Goal: Transaction & Acquisition: Book appointment/travel/reservation

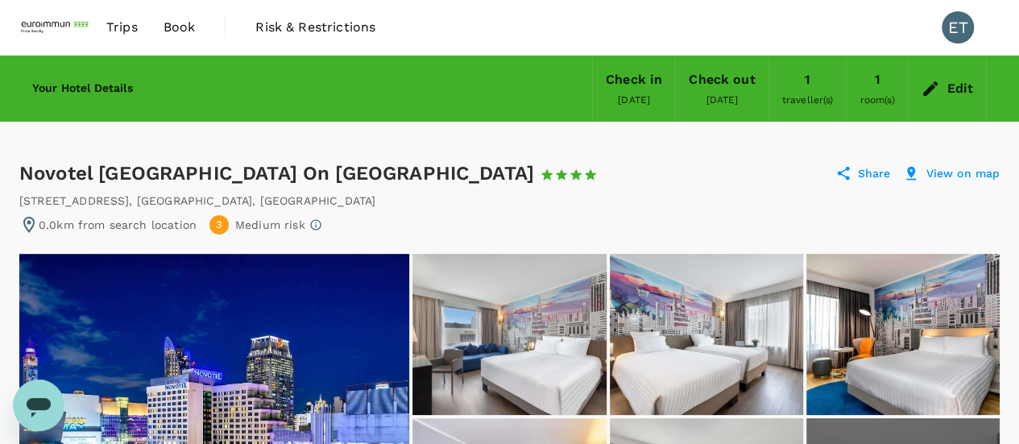
click at [965, 84] on div "Edit" at bounding box center [960, 88] width 27 height 23
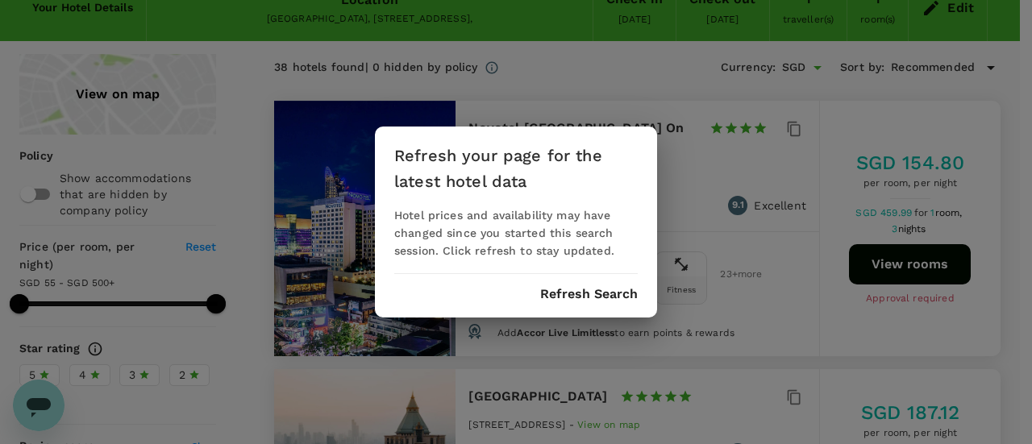
click at [573, 278] on div "Refresh your page for the latest hotel data Hotel prices and availability may h…" at bounding box center [516, 222] width 282 height 191
click at [577, 290] on button "Refresh Search" at bounding box center [589, 294] width 98 height 15
click at [591, 290] on button "Refresh Search" at bounding box center [589, 294] width 98 height 15
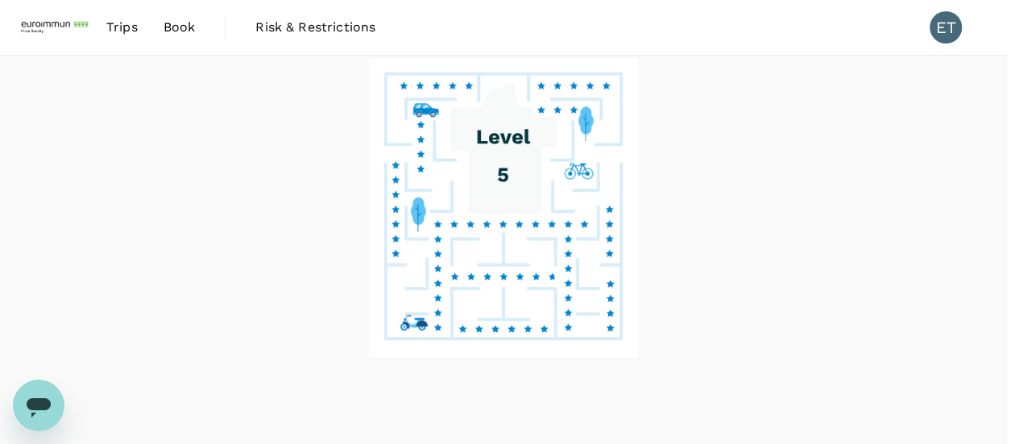
click at [751, 249] on div at bounding box center [503, 266] width 1007 height 421
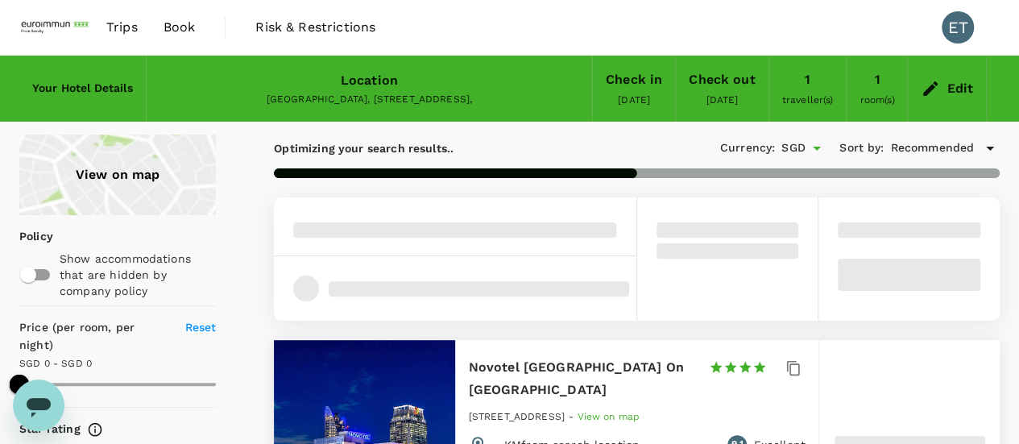
click at [322, 72] on div "Location Thailand, Bangkok, , 10330, 392-44 Siam Square Soi 6," at bounding box center [370, 88] width 446 height 64
click at [329, 78] on div "Location Thailand, Bangkok, , 10330, 392-44 Siam Square Soi 6," at bounding box center [370, 88] width 446 height 64
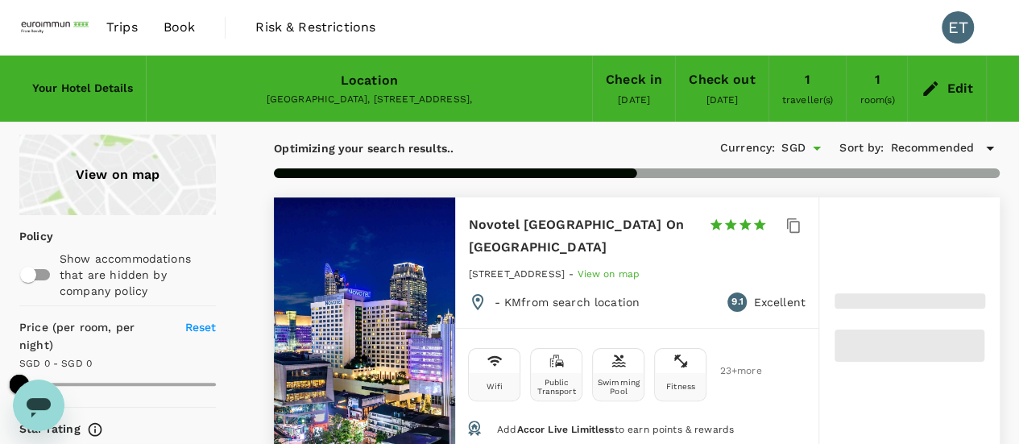
click at [941, 104] on div "Edit" at bounding box center [947, 88] width 78 height 56
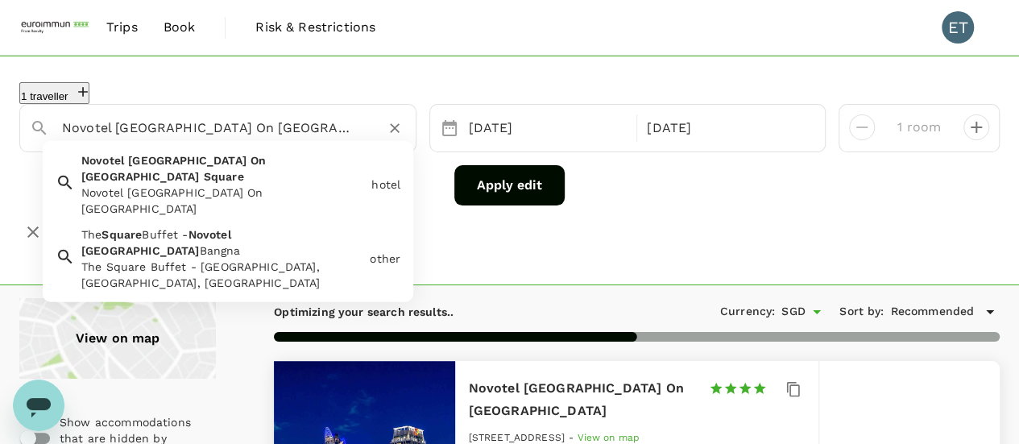
drag, startPoint x: 166, startPoint y: 121, endPoint x: 44, endPoint y: 123, distance: 122.5
click at [44, 123] on div "Novotel [GEOGRAPHIC_DATA] On [GEOGRAPHIC_DATA]" at bounding box center [211, 122] width 389 height 40
type input "499.79"
drag, startPoint x: 300, startPoint y: 127, endPoint x: 48, endPoint y: 128, distance: 252.2
click at [51, 128] on div "Novotel [GEOGRAPHIC_DATA] On [GEOGRAPHIC_DATA]" at bounding box center [227, 121] width 357 height 39
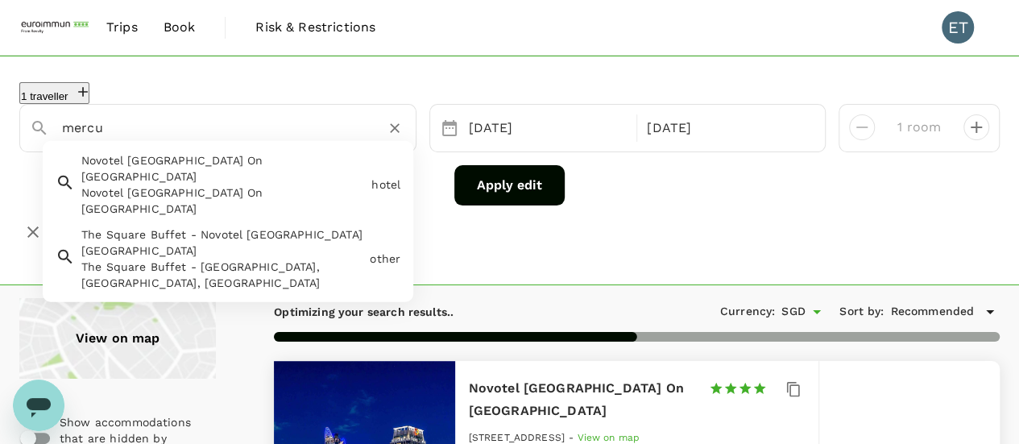
type input "mercur"
type input "499.79"
type input "mercure"
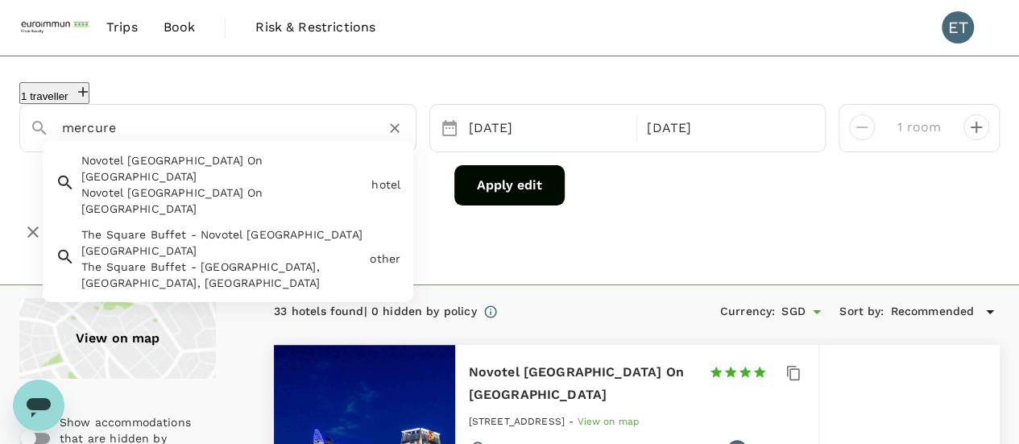
type input "499.79"
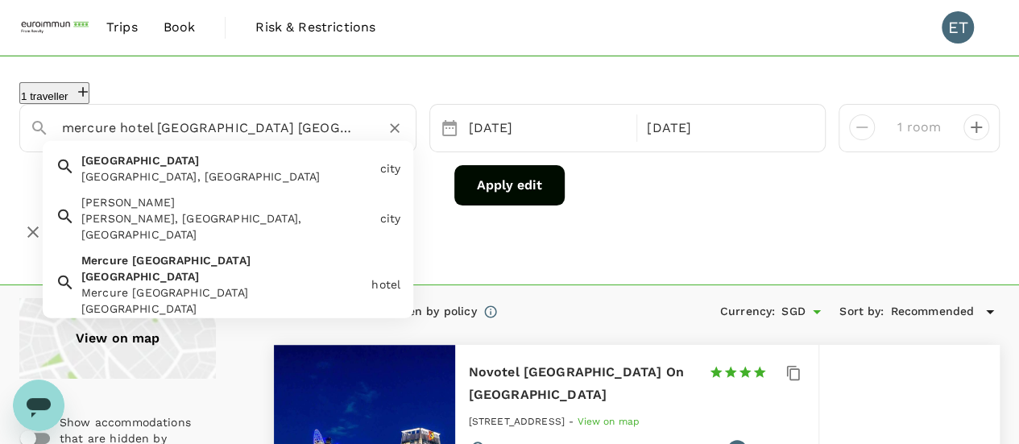
click at [242, 246] on div "Mercure Bangkok Siam Mercure Bangkok Siam" at bounding box center [220, 281] width 290 height 71
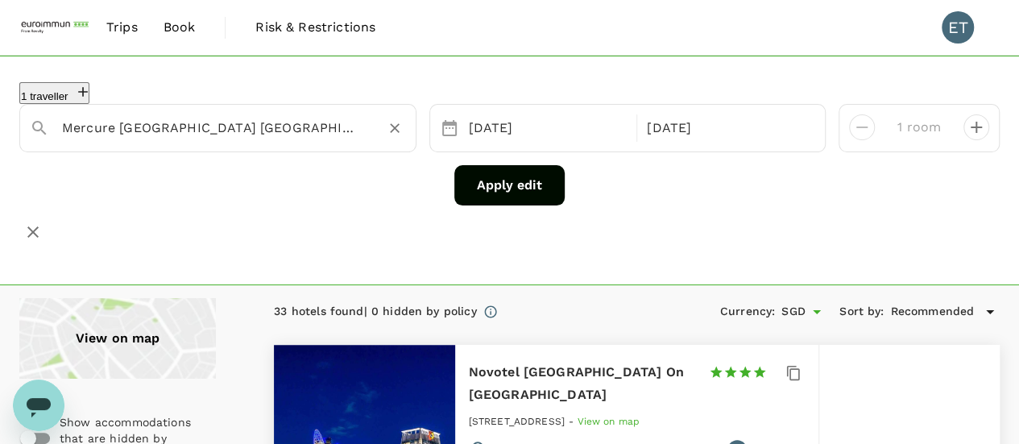
type input "Mercure [GEOGRAPHIC_DATA] [GEOGRAPHIC_DATA]"
click at [506, 186] on button "Apply edit" at bounding box center [510, 185] width 110 height 40
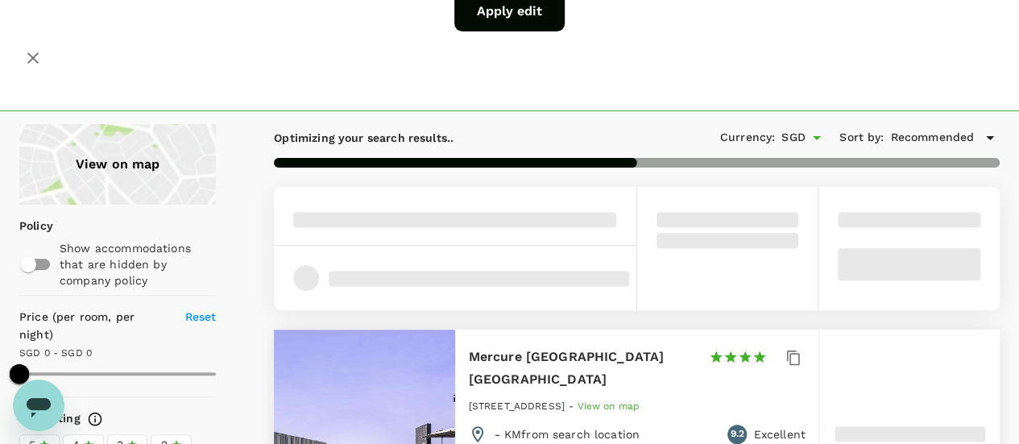
scroll to position [342, 0]
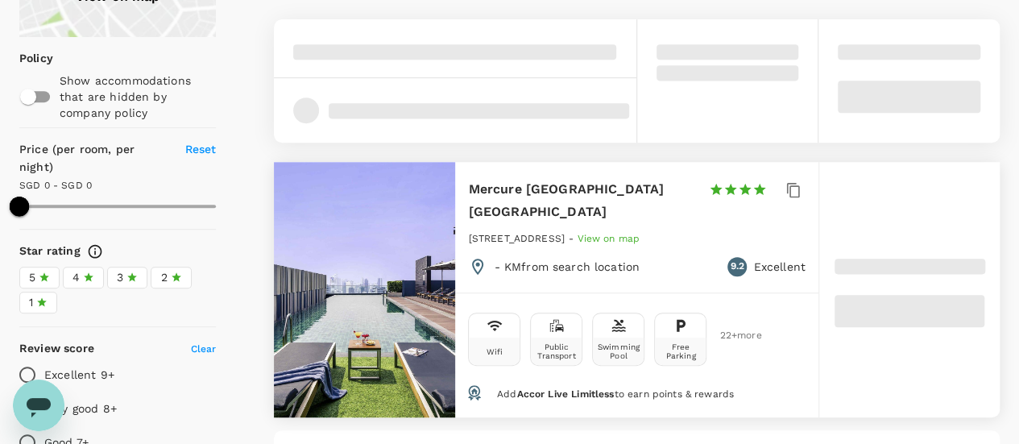
click at [395, 215] on div at bounding box center [364, 289] width 181 height 255
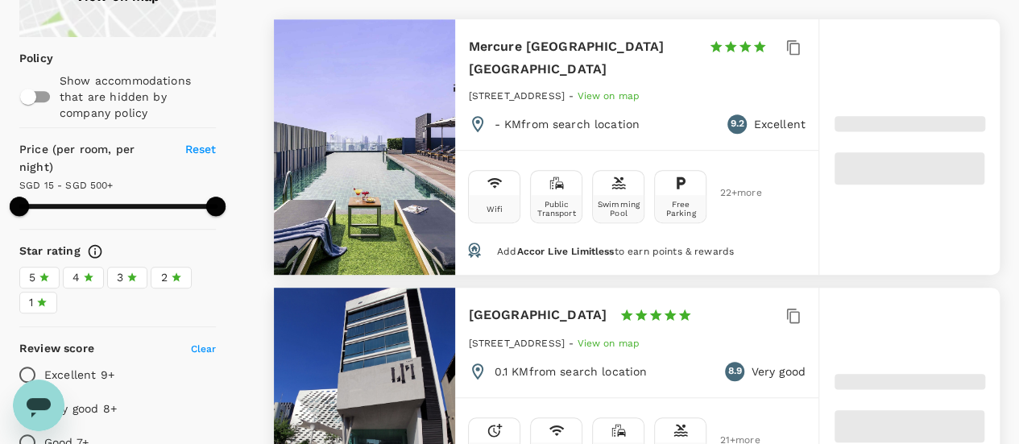
click at [869, 309] on div at bounding box center [910, 405] width 181 height 235
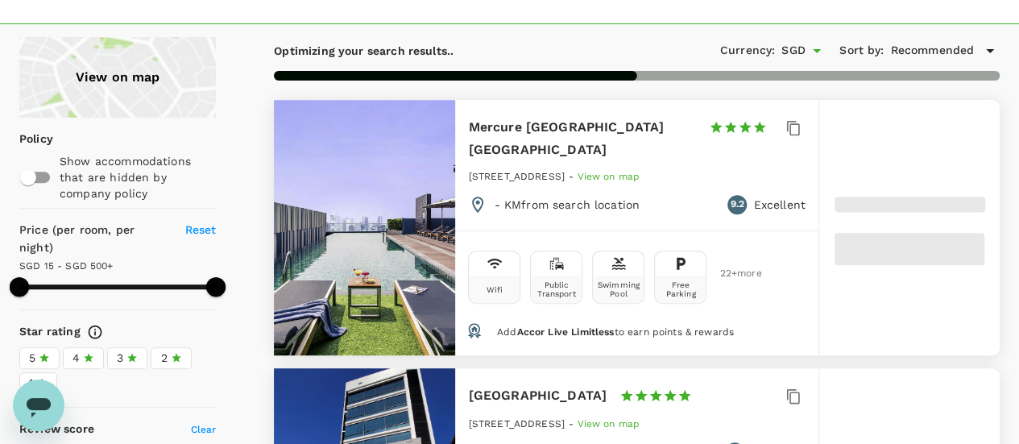
click at [361, 182] on div at bounding box center [364, 227] width 181 height 255
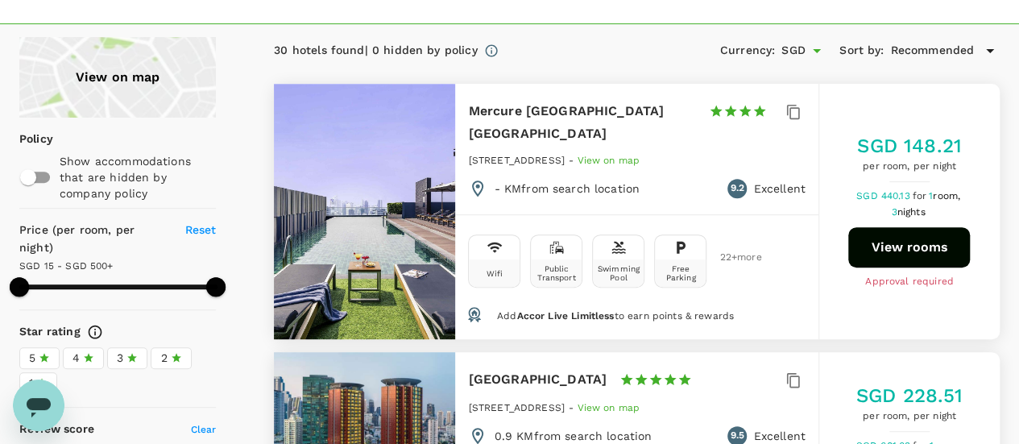
click at [920, 227] on button "View rooms" at bounding box center [910, 247] width 122 height 40
type input "499.61"
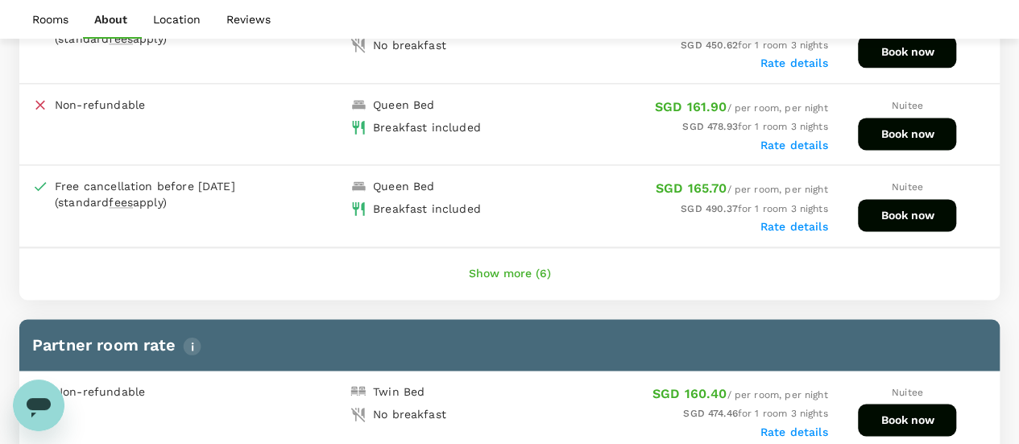
scroll to position [1048, 0]
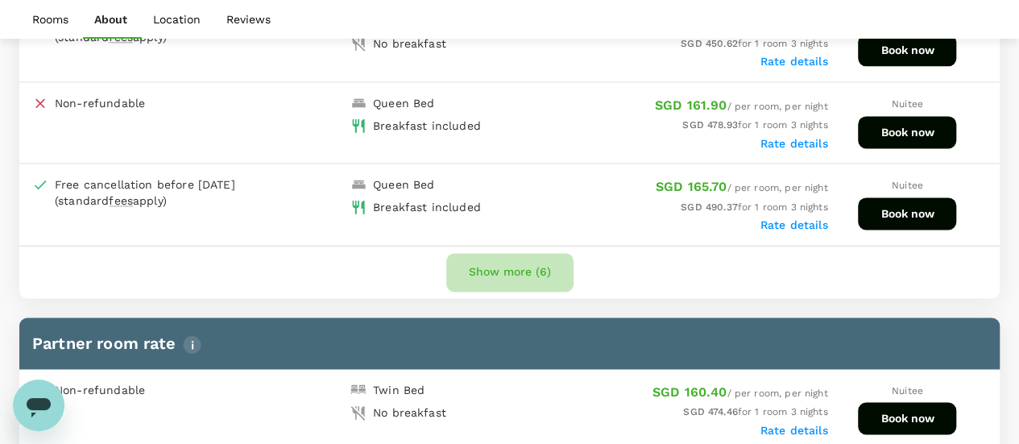
click at [539, 272] on button "Show more (6)" at bounding box center [509, 272] width 127 height 39
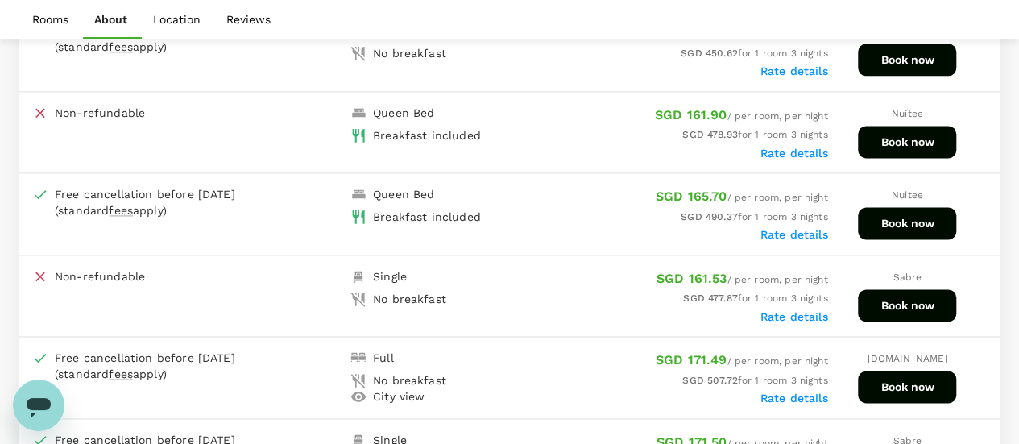
scroll to position [877, 0]
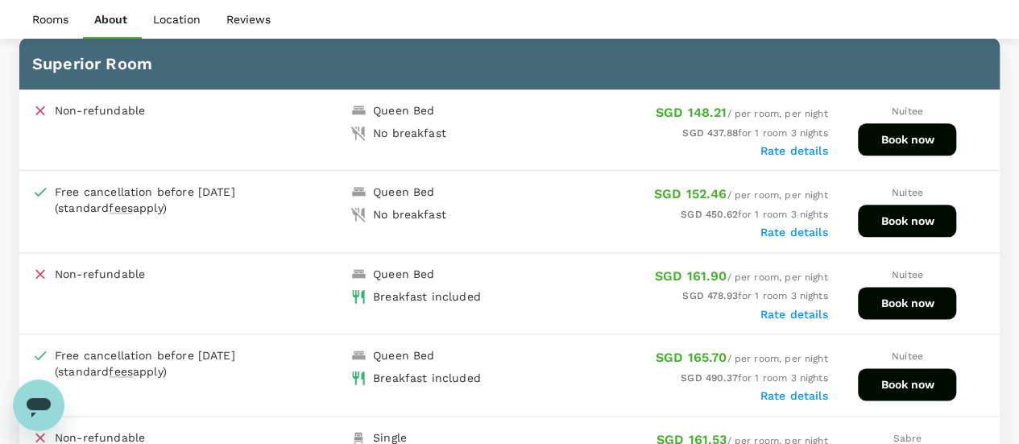
click at [796, 146] on label "Rate details" at bounding box center [795, 150] width 68 height 13
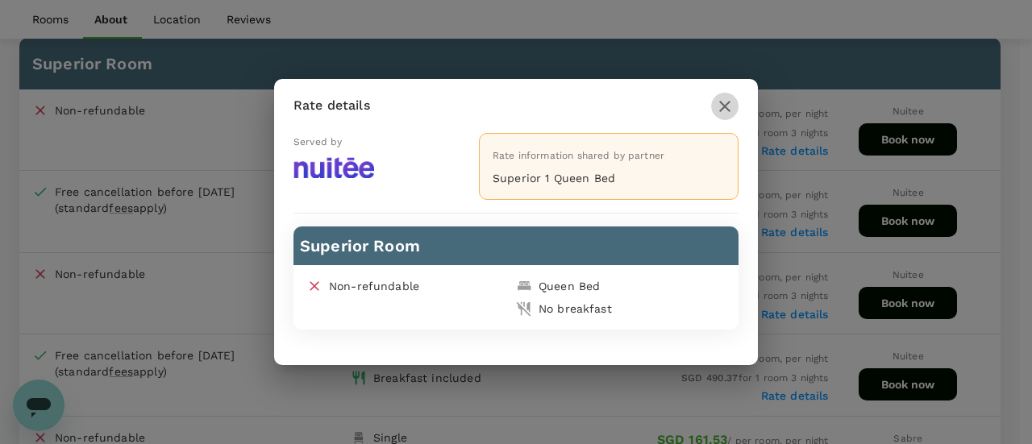
click at [733, 102] on icon "button" at bounding box center [724, 106] width 19 height 19
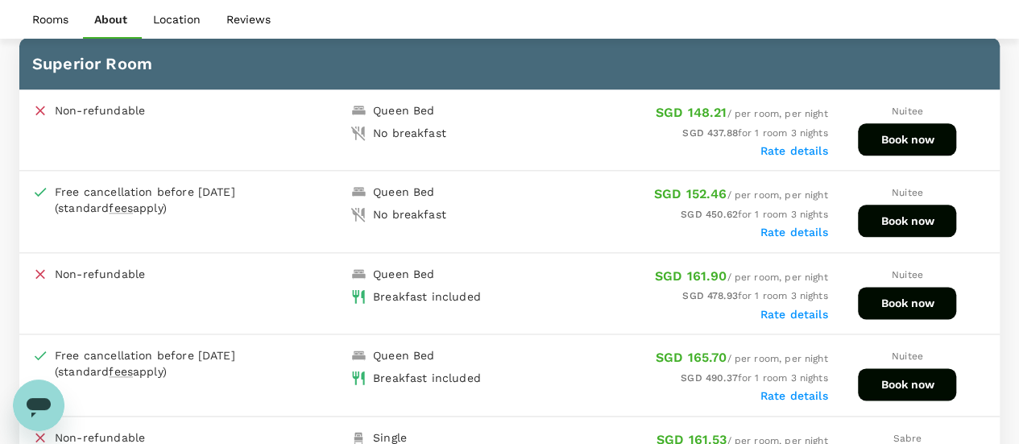
click at [36, 401] on icon "Open messaging window" at bounding box center [39, 407] width 24 height 19
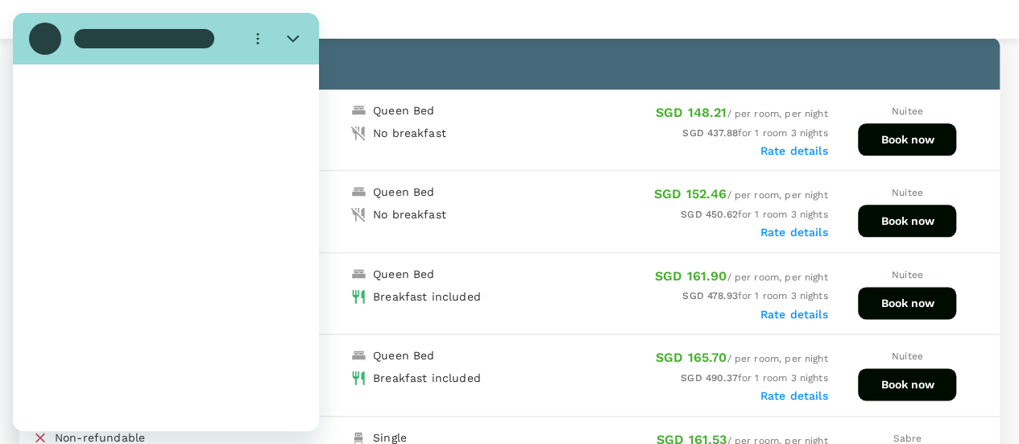
scroll to position [0, 0]
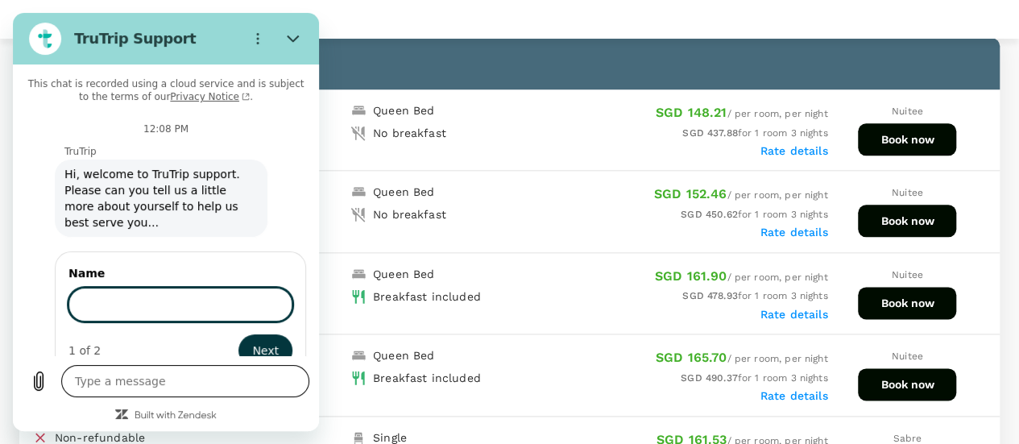
type textarea "x"
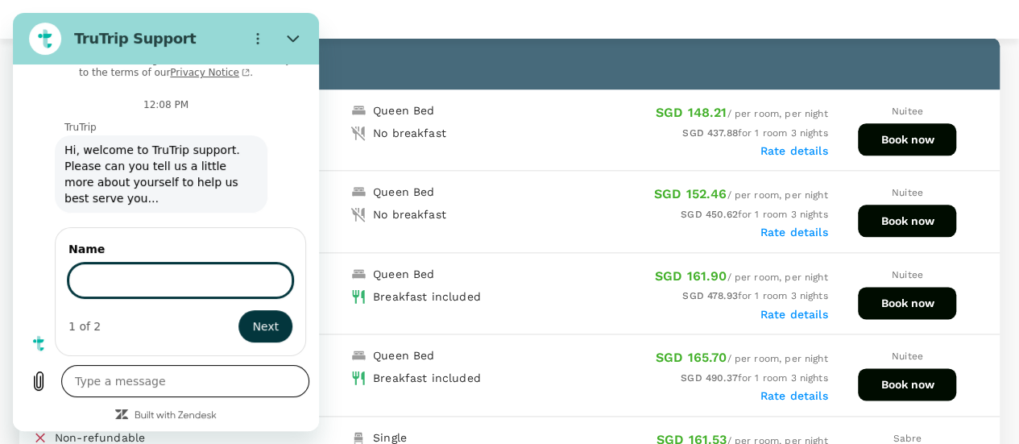
scroll to position [23, 0]
type input "estherteo"
click at [239, 310] on button "Next" at bounding box center [266, 326] width 54 height 32
type textarea "x"
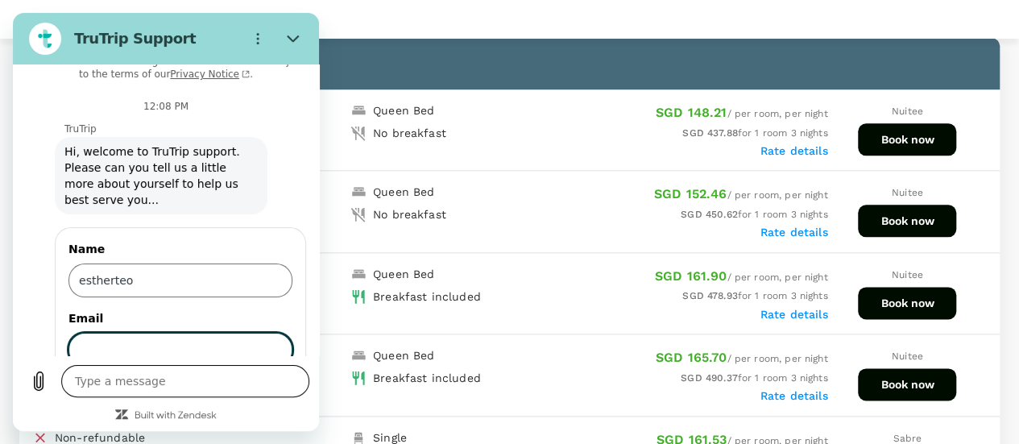
scroll to position [92, 0]
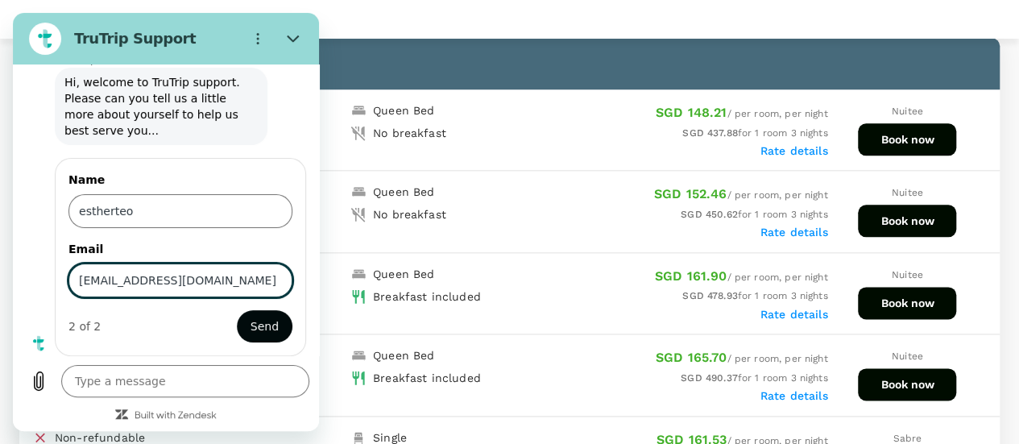
type input "e.teo@euroimmun.com.sg"
click at [262, 335] on button "Send" at bounding box center [265, 326] width 56 height 32
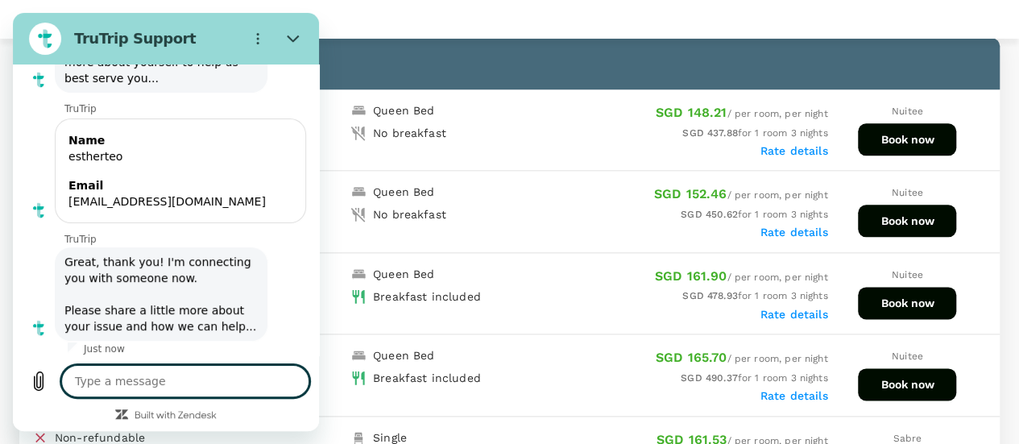
scroll to position [147, 0]
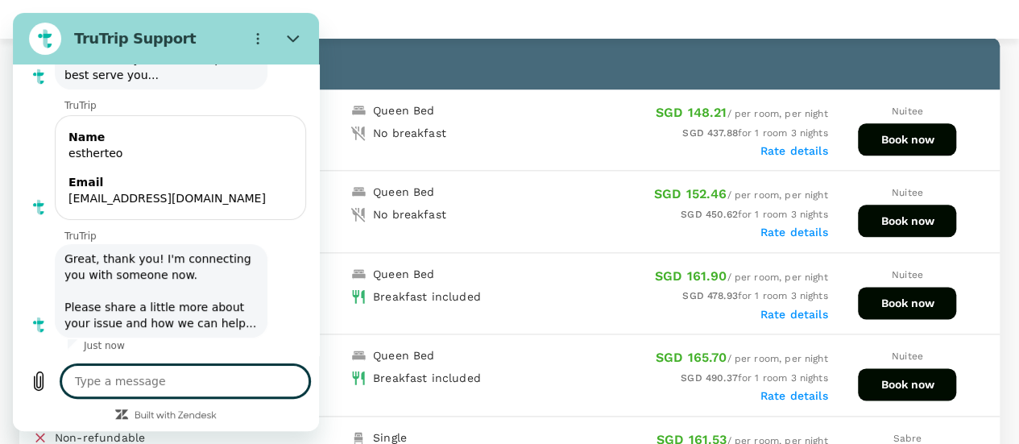
click at [197, 375] on textarea at bounding box center [185, 381] width 248 height 32
click at [106, 388] on textarea at bounding box center [185, 381] width 248 height 32
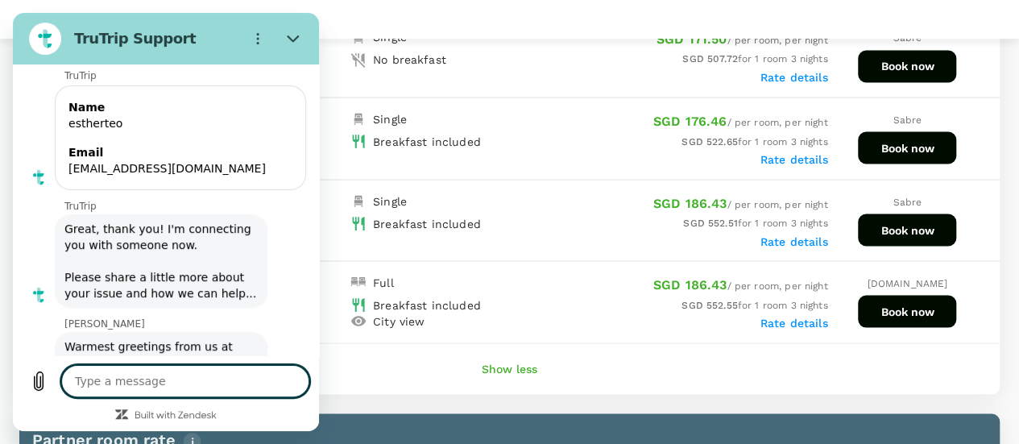
scroll to position [217, 0]
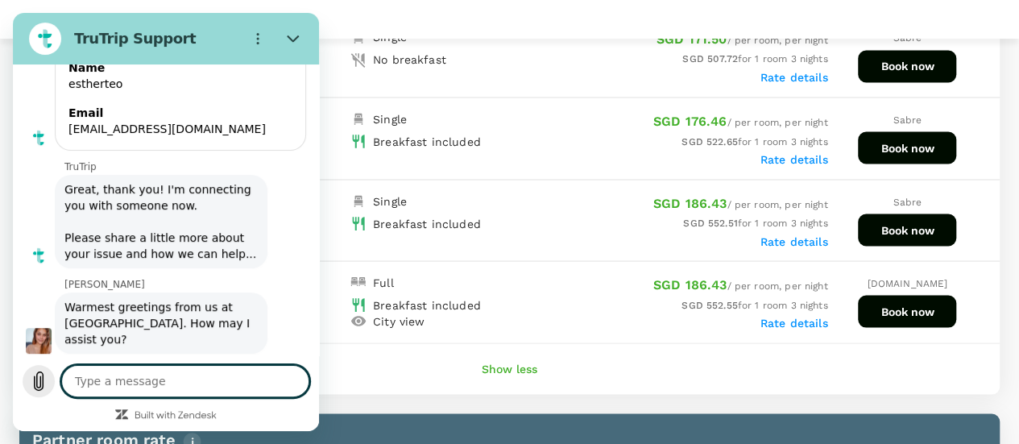
click at [32, 384] on icon "Upload file" at bounding box center [38, 381] width 19 height 19
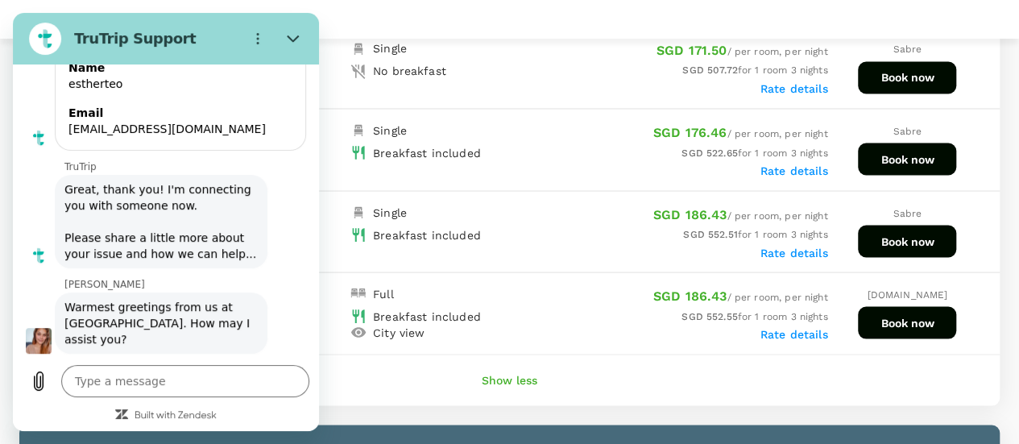
type textarea "x"
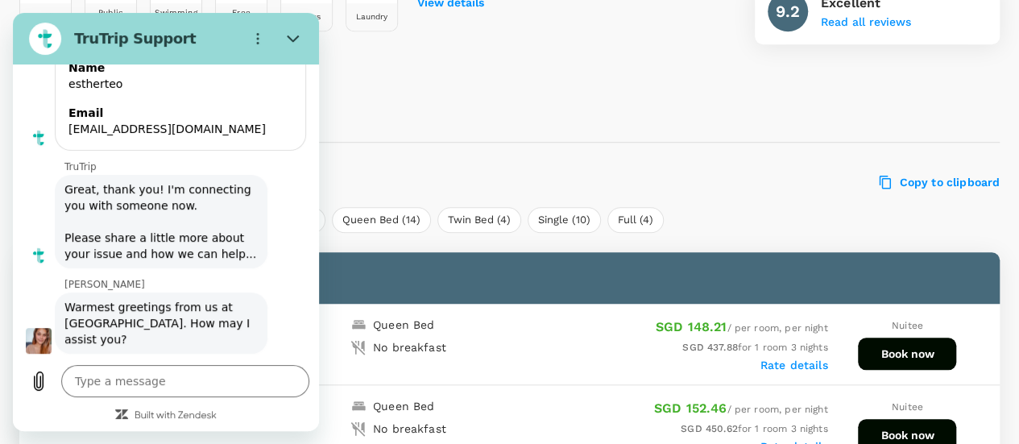
scroll to position [554, 0]
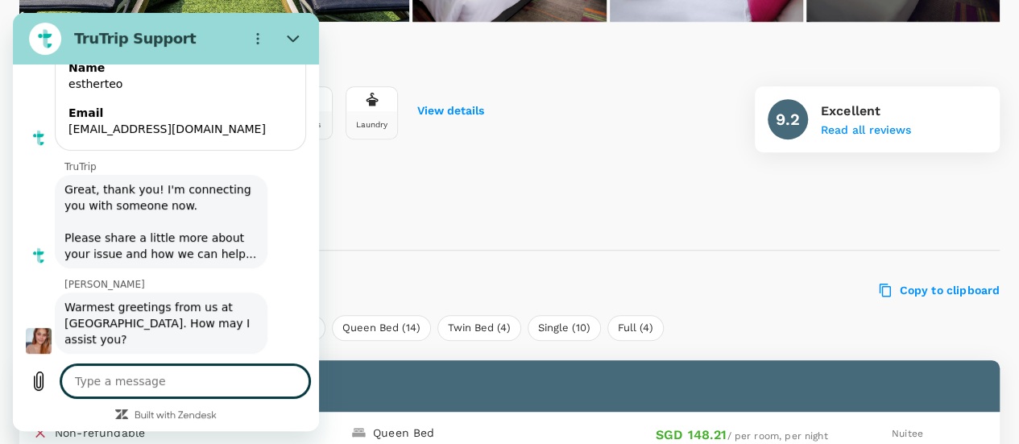
click at [100, 383] on textarea at bounding box center [185, 381] width 248 height 32
type textarea "i"
type textarea "x"
type textarea "if"
type textarea "x"
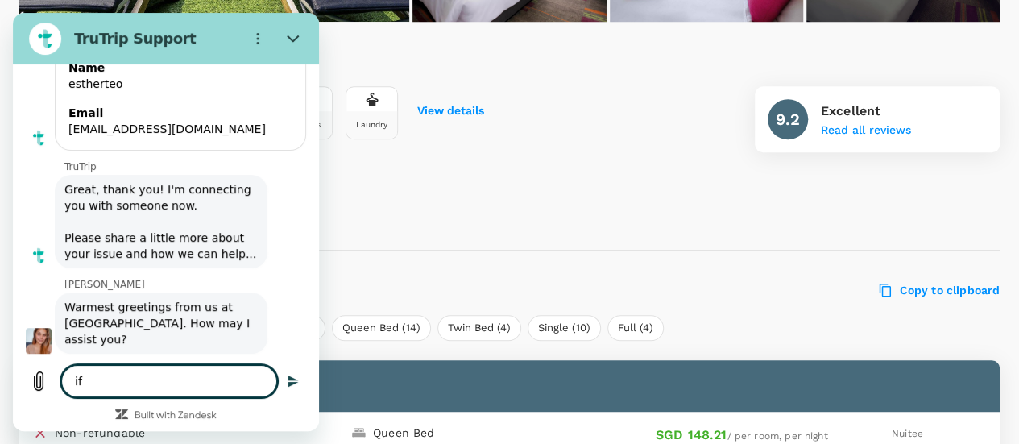
type textarea "ifo"
type textarea "x"
type textarea "ifou"
type textarea "x"
type textarea "ifoun"
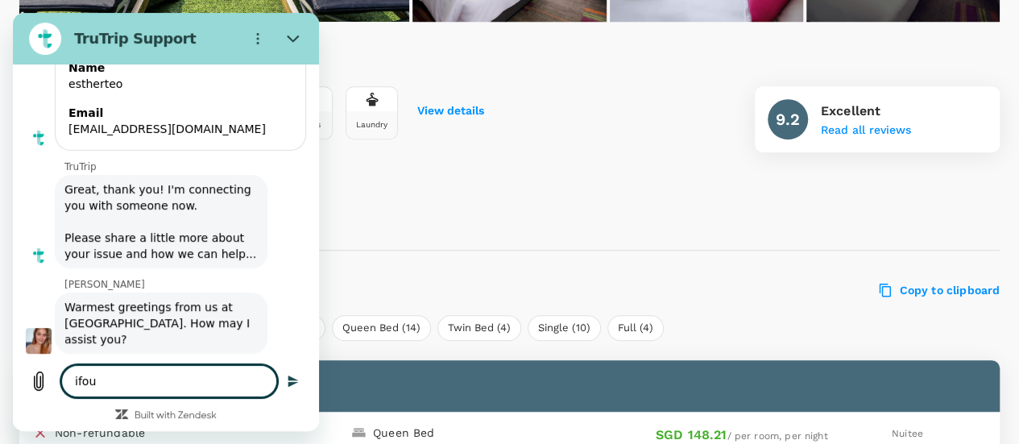
type textarea "x"
type textarea "ifou"
type textarea "x"
type textarea "ifo"
type textarea "x"
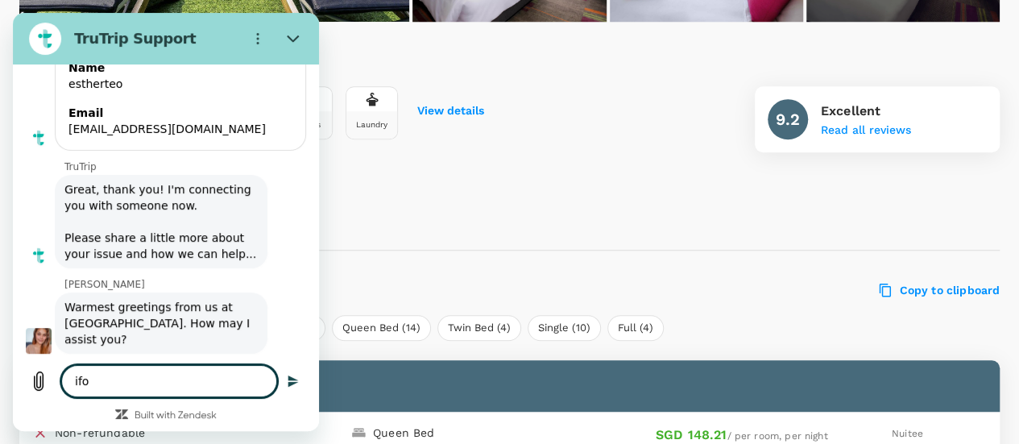
type textarea "if"
type textarea "x"
type textarea "i"
type textarea "x"
type textarea "i f"
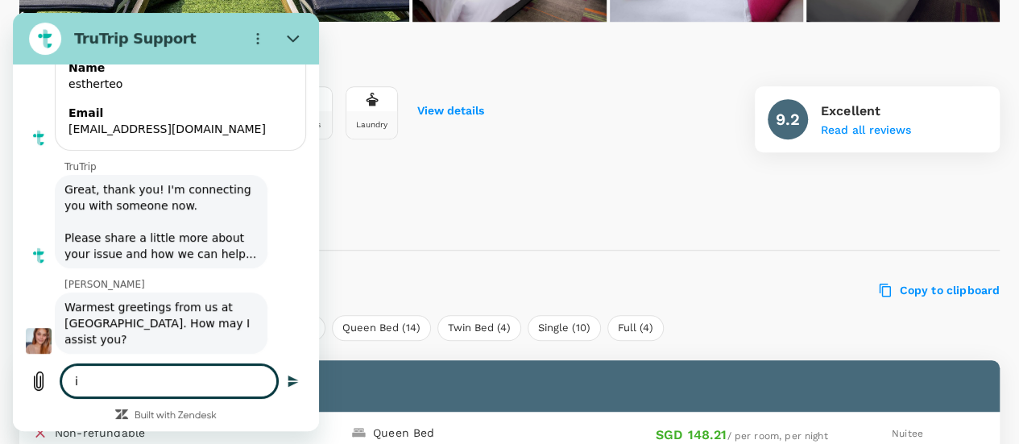
type textarea "x"
type textarea "i fo"
type textarea "x"
type textarea "i fou"
type textarea "x"
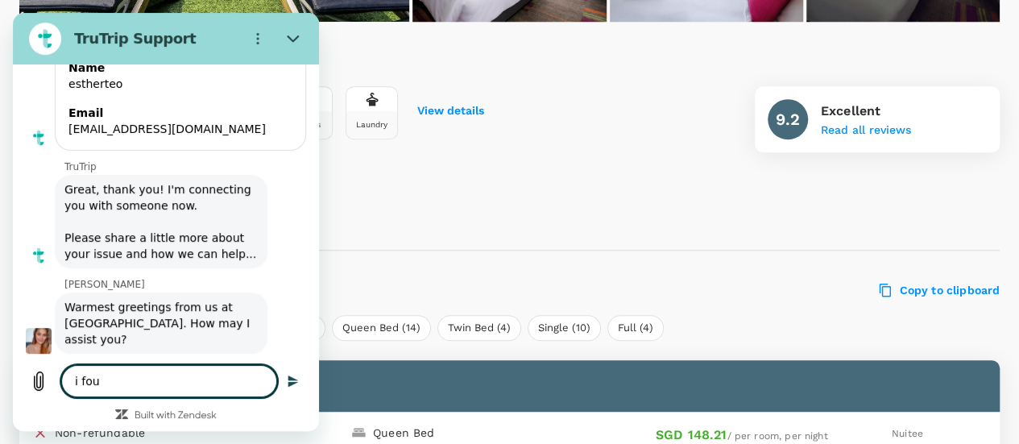
type textarea "i foun"
type textarea "x"
type textarea "i found"
type textarea "x"
type textarea "i found"
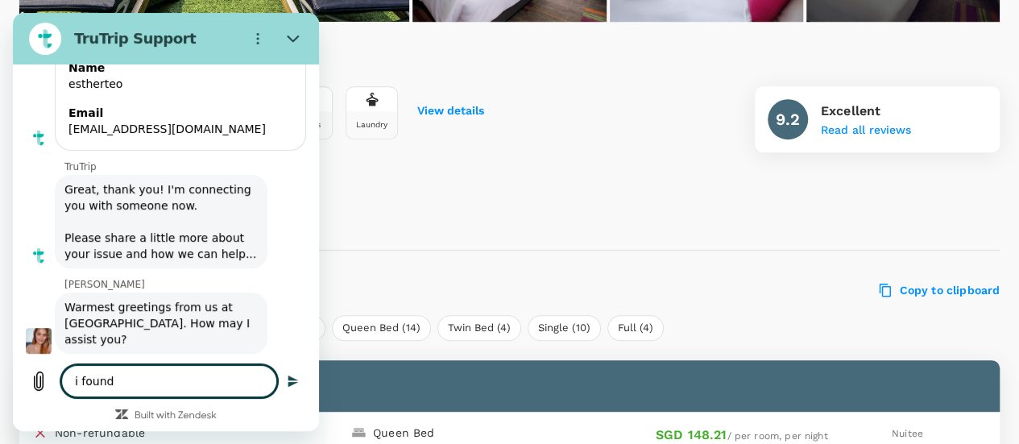
type textarea "x"
type textarea "i found t"
type textarea "x"
type textarea "i found th"
type textarea "x"
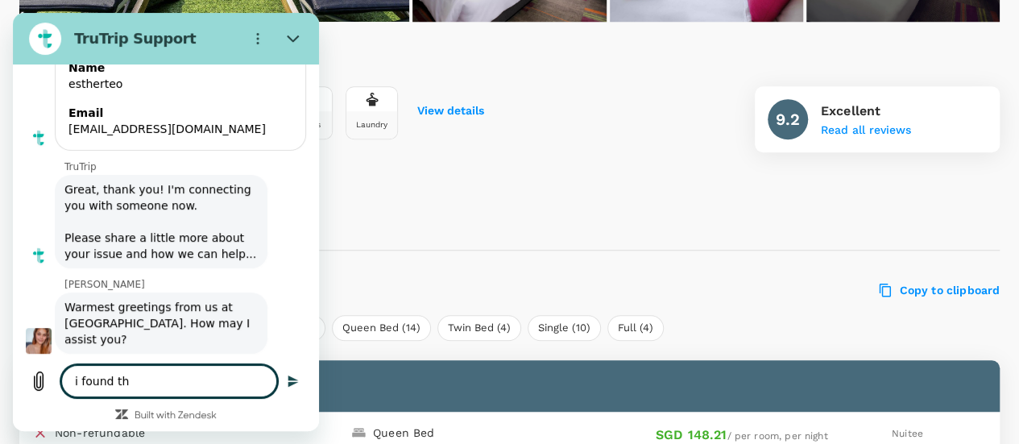
type textarea "i found the"
type textarea "x"
type textarea "i found ther"
type textarea "x"
type textarea "i found there"
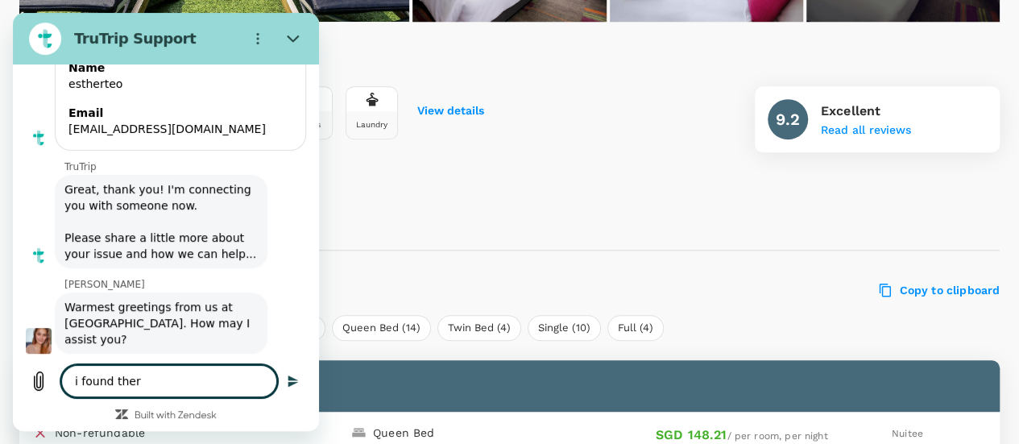
type textarea "x"
type textarea "i found there"
type textarea "x"
type textarea "i found there i"
type textarea "x"
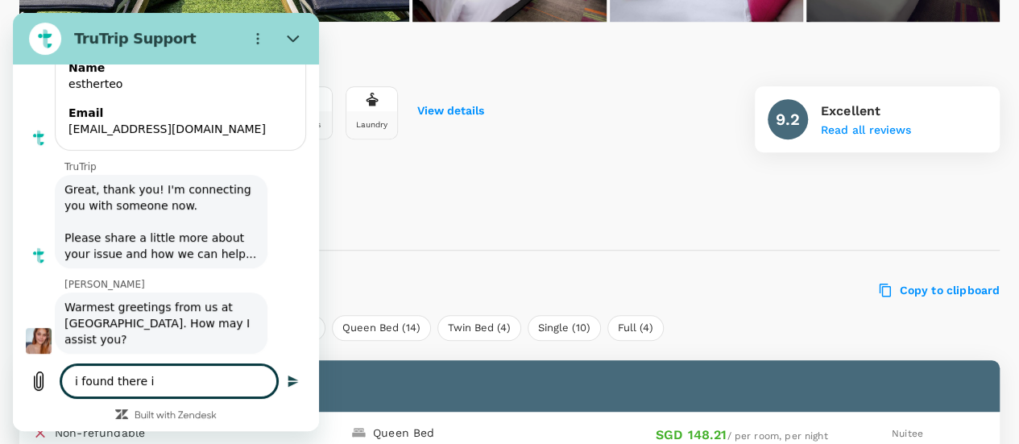
type textarea "i found there is"
type textarea "x"
type textarea "i found there is"
type textarea "x"
type textarea "i found there is p"
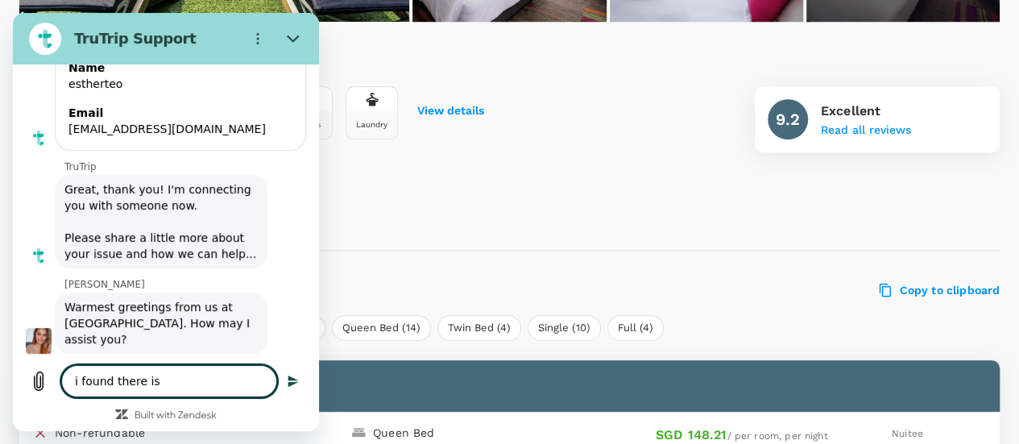
type textarea "x"
type textarea "i found there is pr"
type textarea "x"
type textarea "i found there is pri"
type textarea "x"
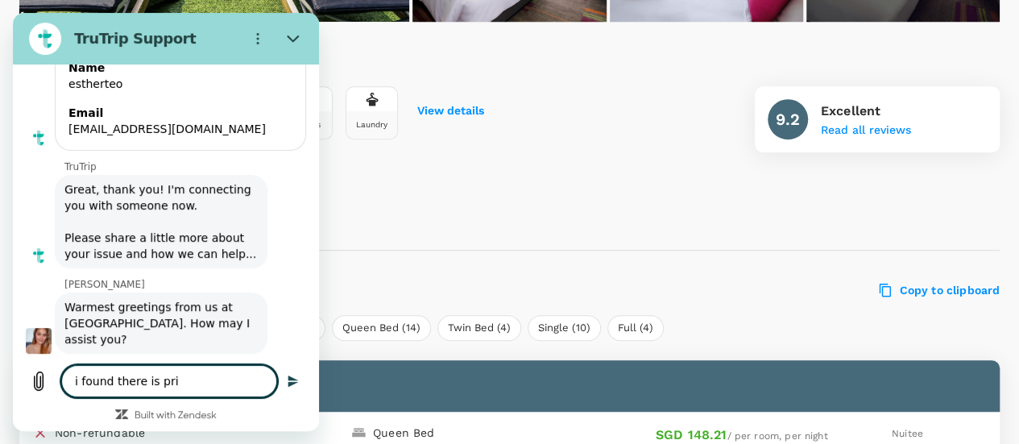
type textarea "i found there is pric"
type textarea "x"
type textarea "i found there is price"
type textarea "x"
type textarea "i found there is price"
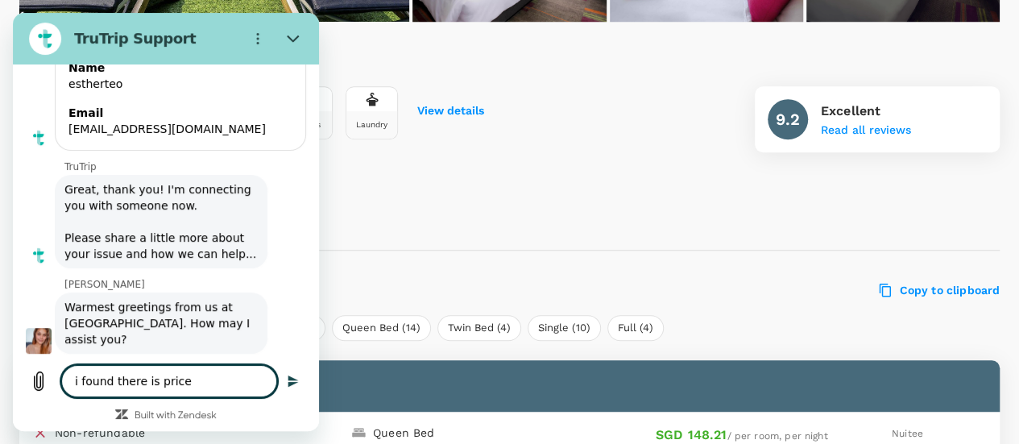
type textarea "x"
type textarea "i found there is price d"
type textarea "x"
type textarea "i found there is price di"
type textarea "x"
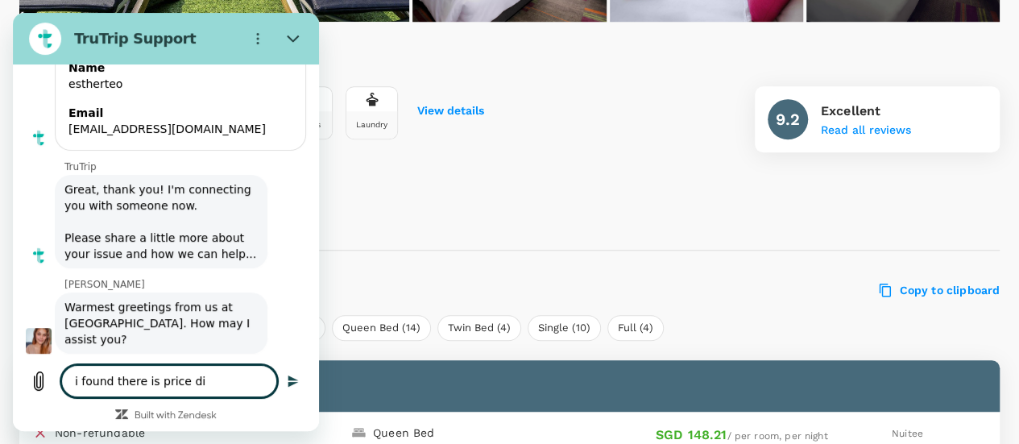
type textarea "i found there is price dif"
type textarea "x"
type textarea "i found there is price diff"
type textarea "x"
type textarea "i found there is price diffe"
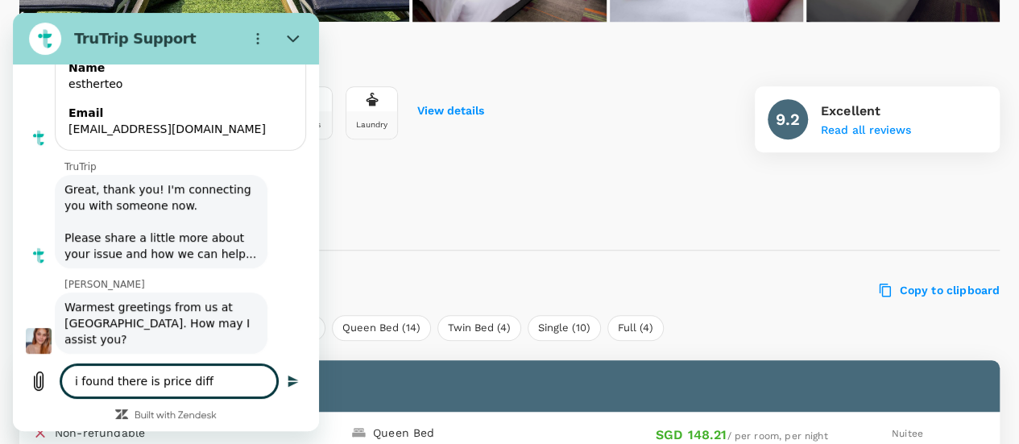
type textarea "x"
type textarea "i found there is price differ"
type textarea "x"
type textarea "i found there is price differe"
type textarea "x"
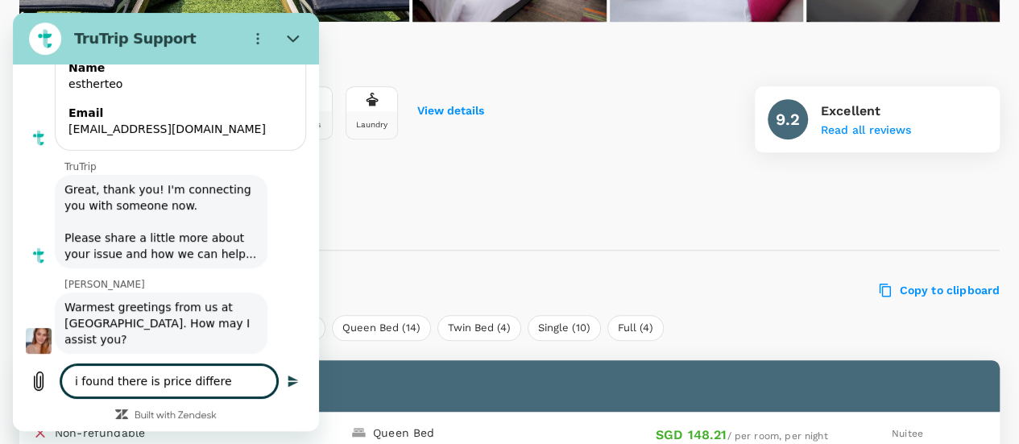
type textarea "i found there is price differen"
type textarea "x"
type textarea "i found there is price differenc"
type textarea "x"
type textarea "i found there is price difference"
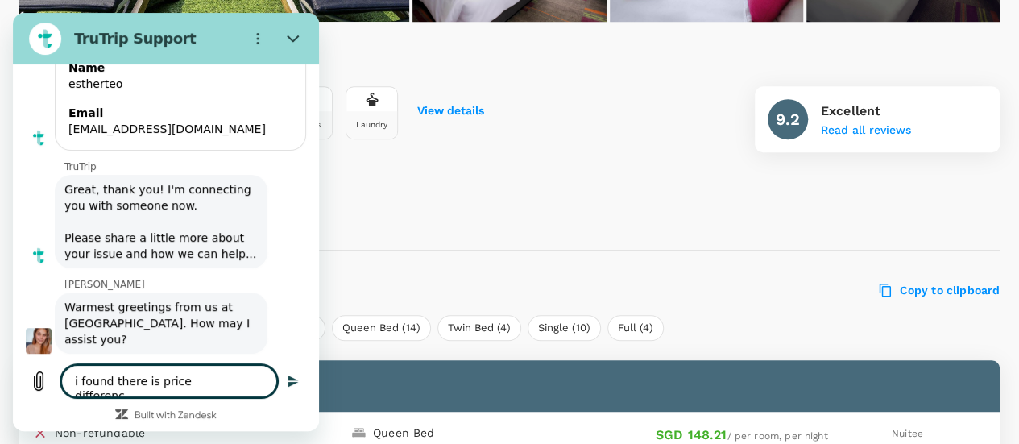
type textarea "x"
type textarea "i found there is price difference"
type textarea "x"
type textarea "i found there is price difference b"
type textarea "x"
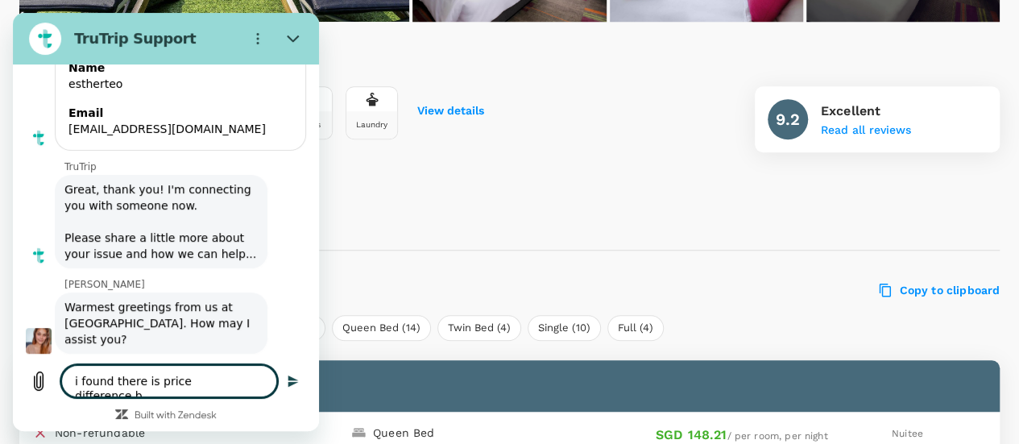
type textarea "i found there is price difference be"
type textarea "x"
type textarea "i found there is price difference bet"
type textarea "x"
type textarea "i found there is price difference betw"
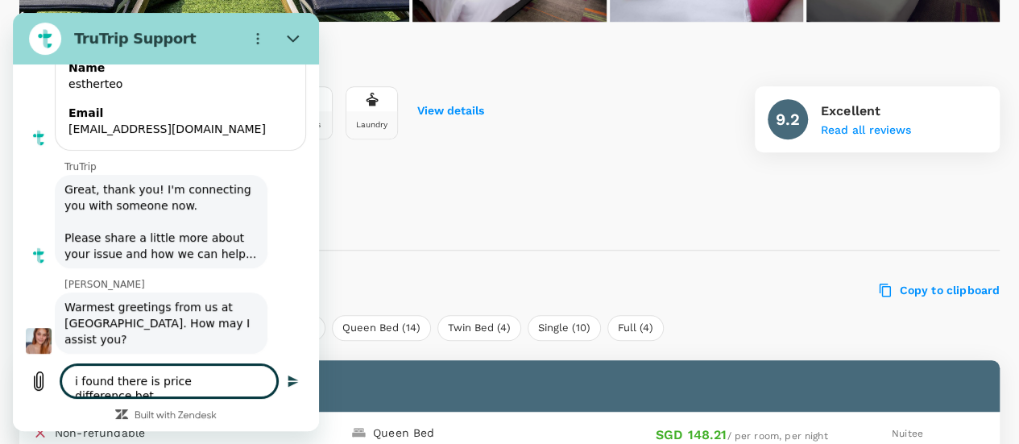
type textarea "x"
type textarea "i found there is price difference bet"
type textarea "x"
type textarea "i found there is price difference be"
type textarea "x"
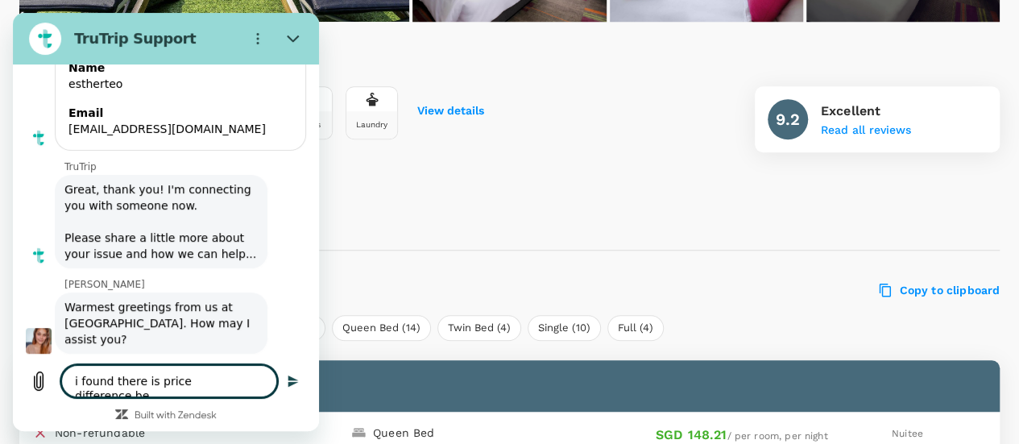
type textarea "i found there is price difference b"
type textarea "x"
type textarea "i found there is price difference"
type textarea "x"
type textarea "i found there is price difference o"
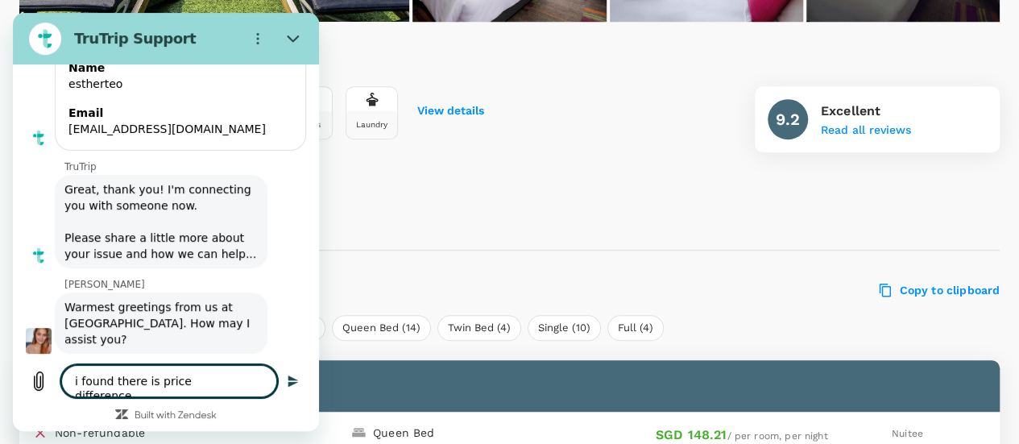
type textarea "x"
type textarea "i found there is price difference on"
type textarea "x"
type textarea "i found there is price difference on"
type textarea "x"
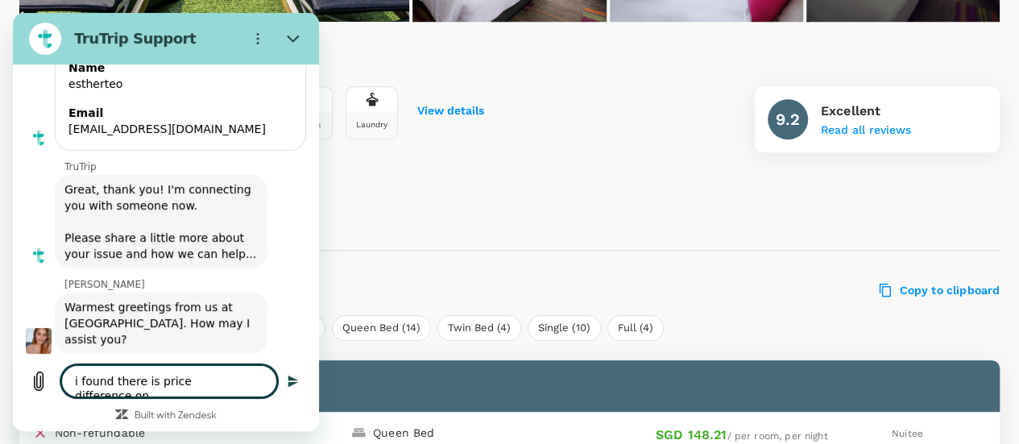
type textarea "i found there is price difference on a"
type textarea "x"
type textarea "i found there is price difference on ag"
type textarea "x"
type textarea "i found there is price difference on ago"
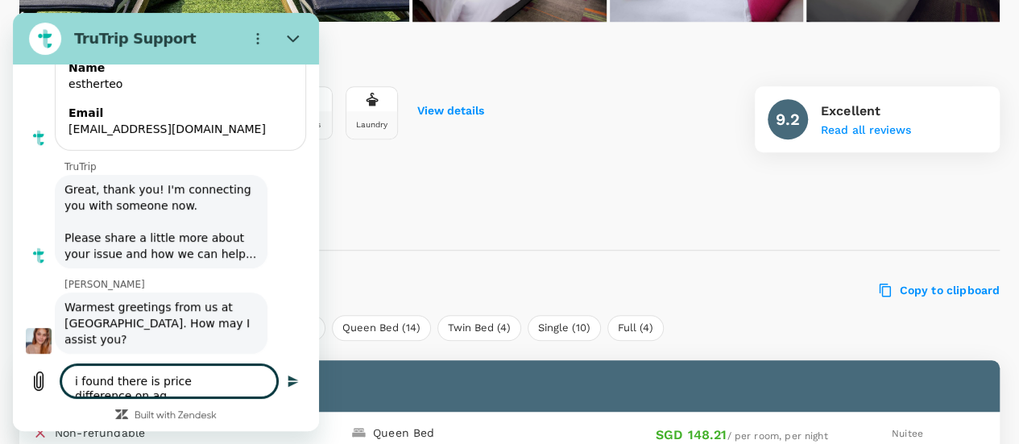
type textarea "x"
type textarea "i found there is price difference on agod"
type textarea "x"
type textarea "i found there is price difference on agoda"
type textarea "x"
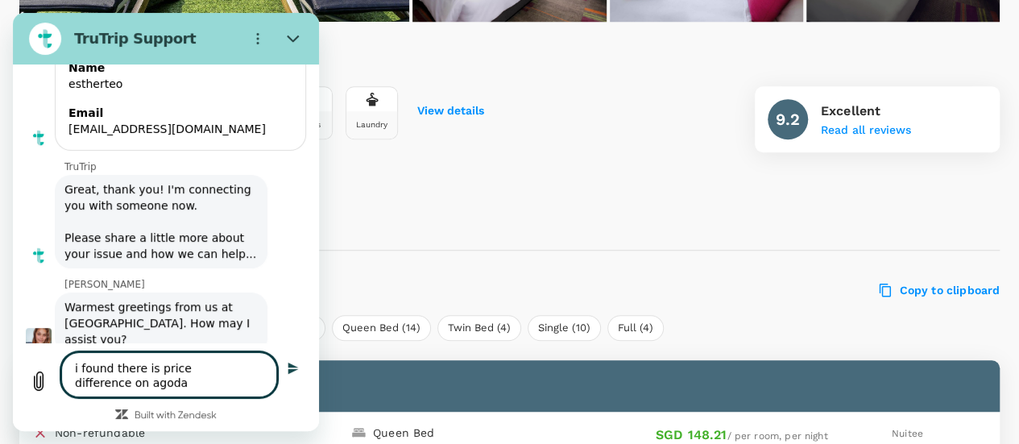
type textarea "i found there is price difference on agoda"
type textarea "x"
type textarea "i found there is price difference on agoda n"
type textarea "x"
type textarea "i found there is price difference on agoda n"
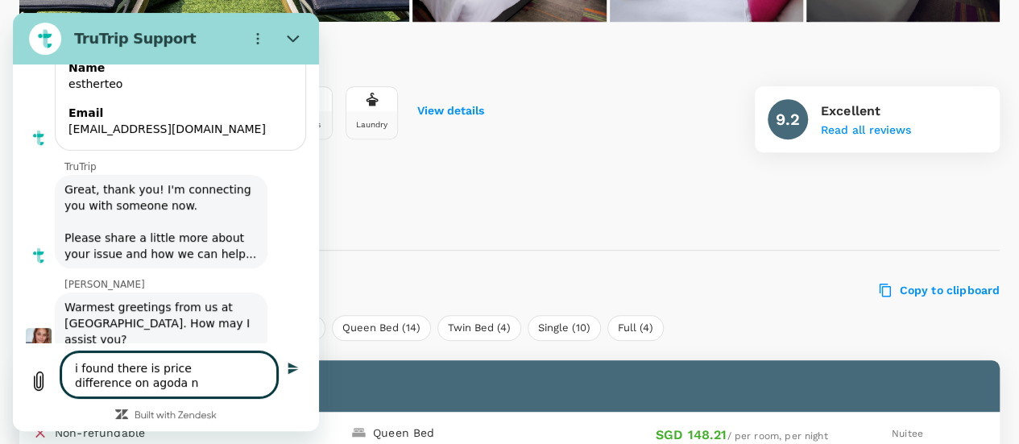
type textarea "x"
type textarea "i found there is price difference on agoda n t"
type textarea "x"
type textarea "i found there is price difference on agoda n tr"
type textarea "x"
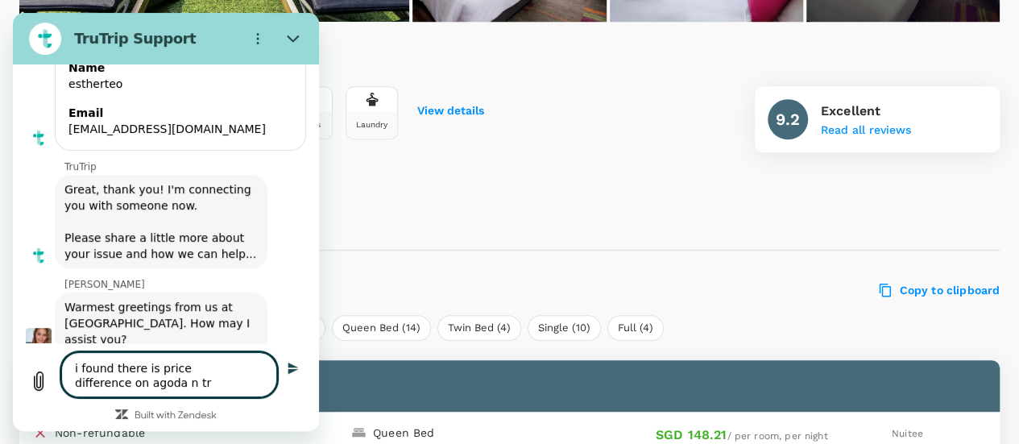
type textarea "i found there is price difference on agoda n tru"
type textarea "x"
type textarea "i found there is price difference on agoda n trut"
type textarea "x"
type textarea "i found there is price difference on agoda n trutr"
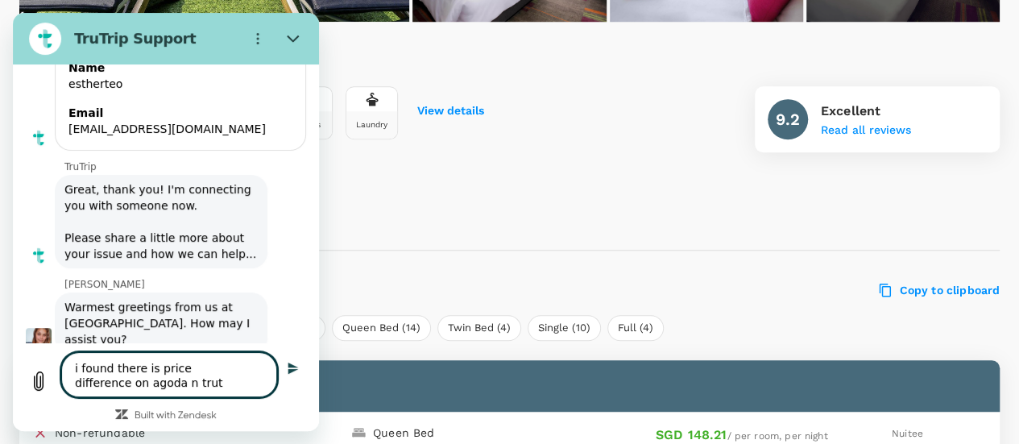
type textarea "x"
type textarea "i found there is price difference on agoda n trutri"
type textarea "x"
type textarea "i found there is price difference on agoda n trutrip"
type textarea "x"
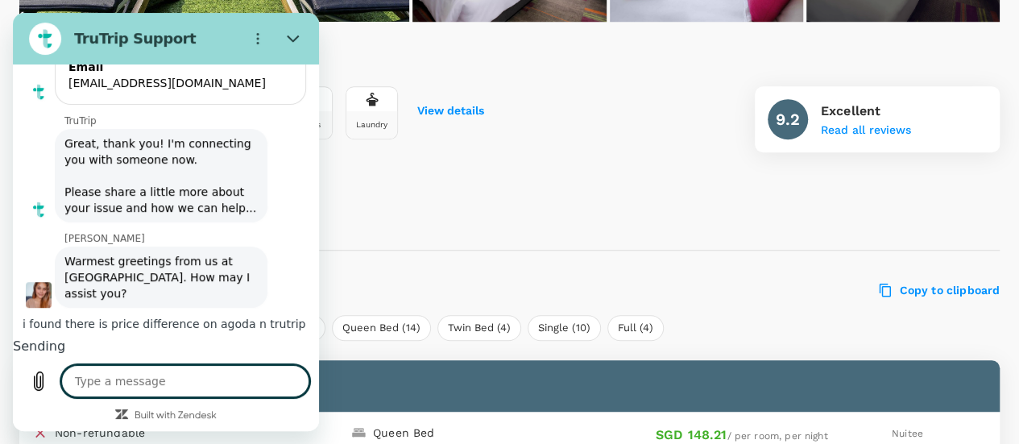
type textarea "x"
drag, startPoint x: 184, startPoint y: 378, endPoint x: 119, endPoint y: 375, distance: 64.6
click at [119, 375] on textarea at bounding box center [185, 381] width 248 height 32
type textarea "i"
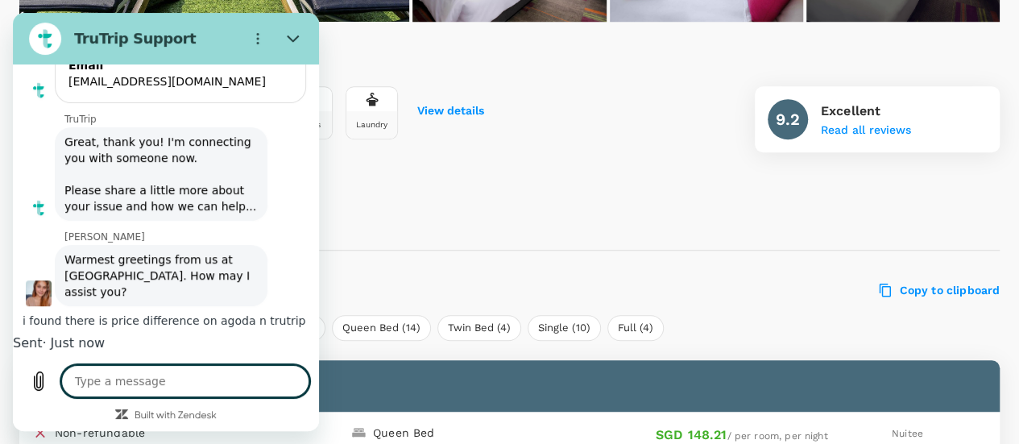
type textarea "x"
type textarea "i"
type textarea "x"
type textarea "i w"
type textarea "x"
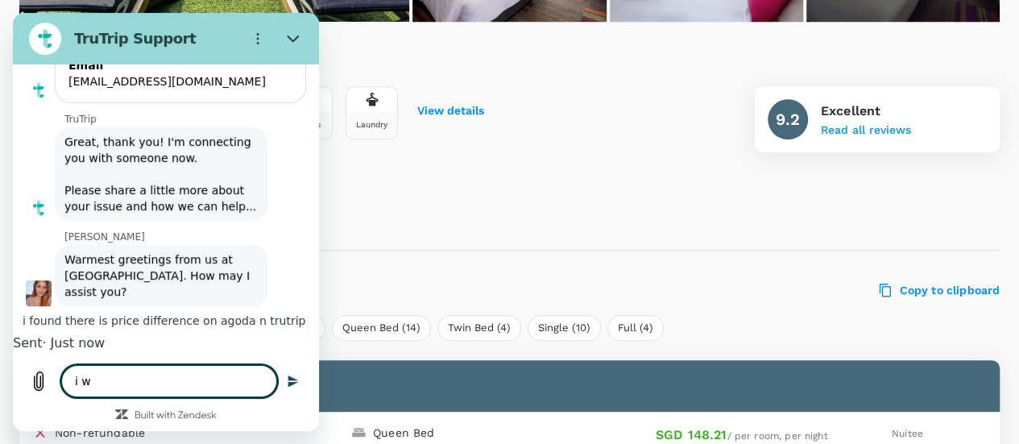
type textarea "i wa"
type textarea "x"
type textarea "i wan"
type textarea "x"
type textarea "i wann"
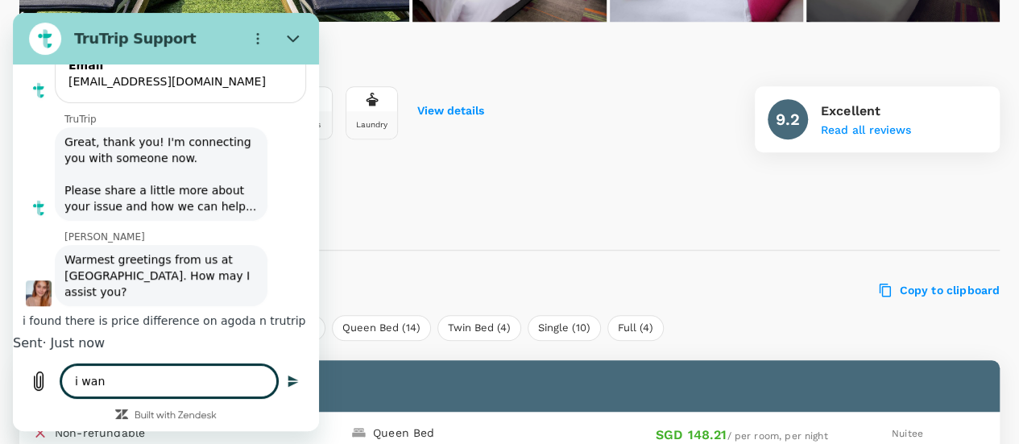
type textarea "x"
type textarea "i wanna"
type textarea "x"
type textarea "i wanna"
type textarea "x"
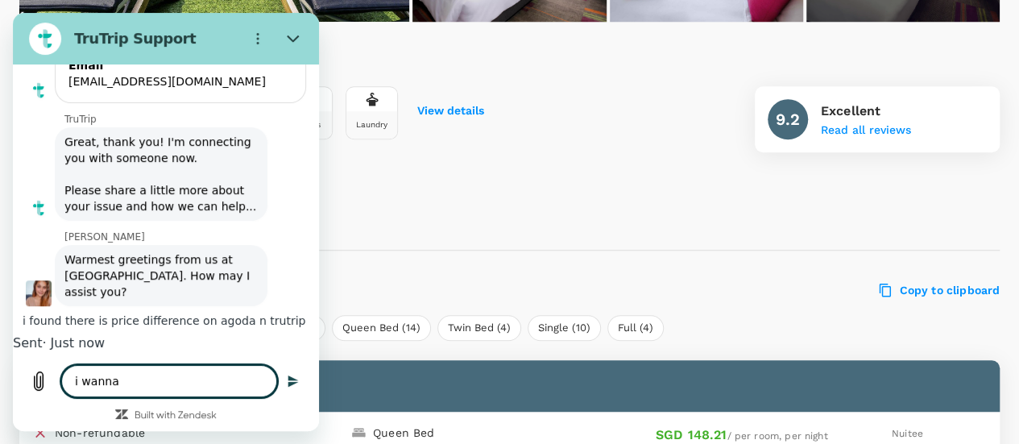
type textarea "i wanna b"
type textarea "x"
type textarea "i wanna bo"
type textarea "x"
type textarea "i wanna boo"
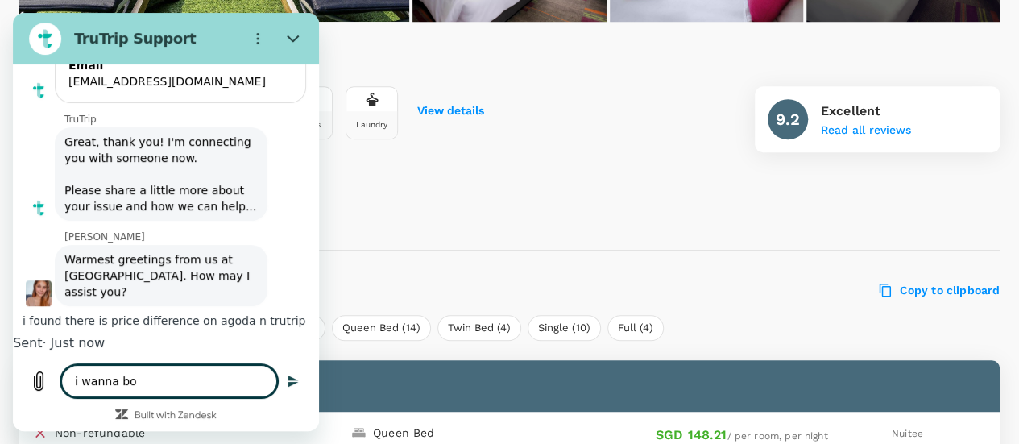
type textarea "x"
type textarea "i wanna book"
type textarea "x"
type textarea "i wanna book"
type textarea "x"
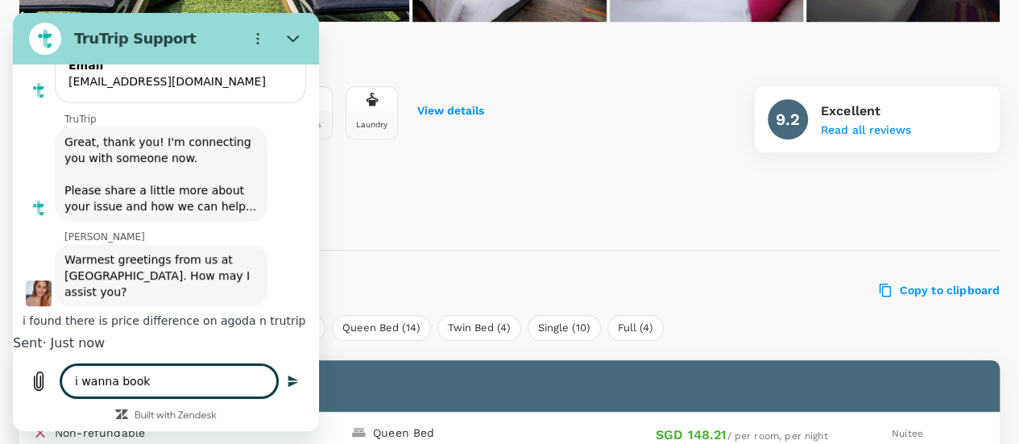
type textarea "i wanna book s"
type textarea "x"
type textarea "i wanna book su"
type textarea "x"
type textarea "i wanna book sup"
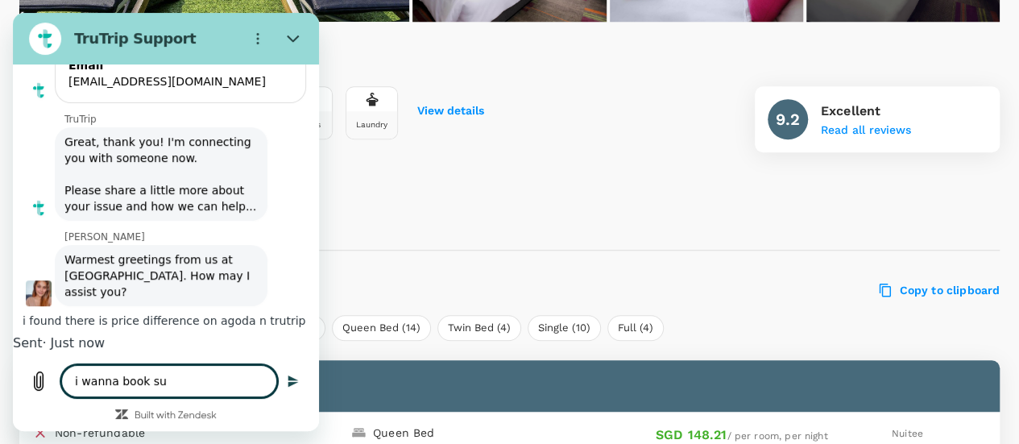
type textarea "x"
type textarea "i wanna book supe"
type textarea "x"
type textarea "i wanna book super"
type textarea "x"
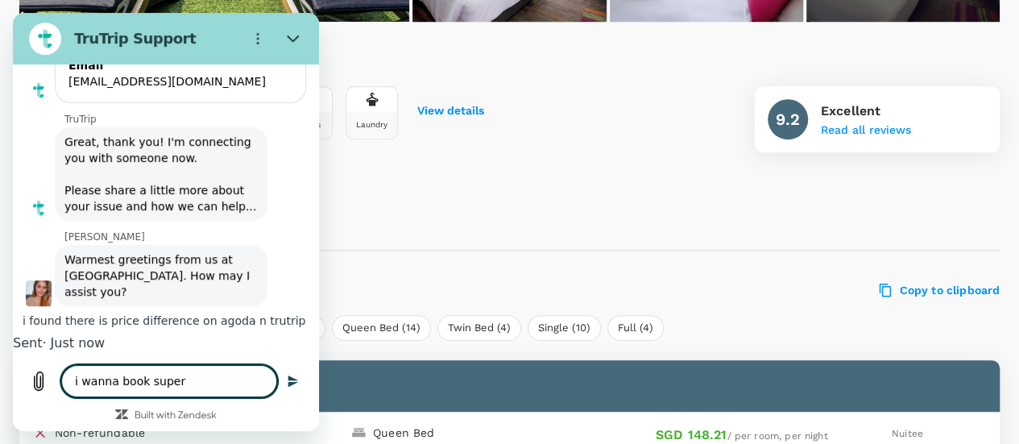
type textarea "i wanna book superi"
type textarea "x"
type textarea "i wanna book superio"
type textarea "x"
type textarea "i wanna book superior"
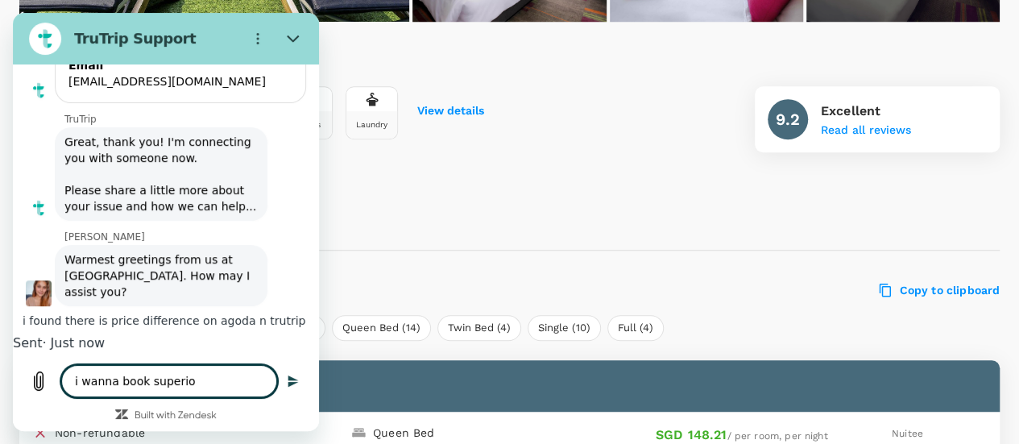
type textarea "x"
type textarea "i wanna book superior"
type textarea "x"
type textarea "i wanna book superior q"
type textarea "x"
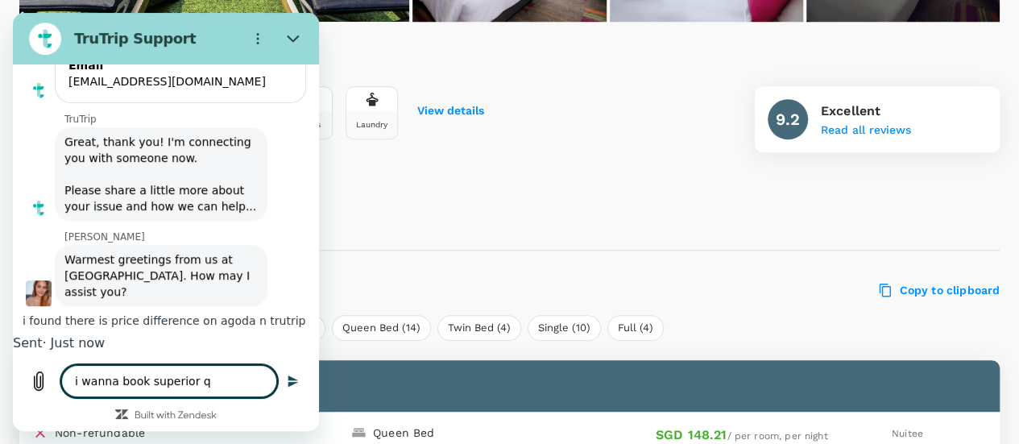
type textarea "i wanna book superior qu"
type textarea "x"
type textarea "i wanna book superior que"
type textarea "x"
type textarea "i wanna book superior quee"
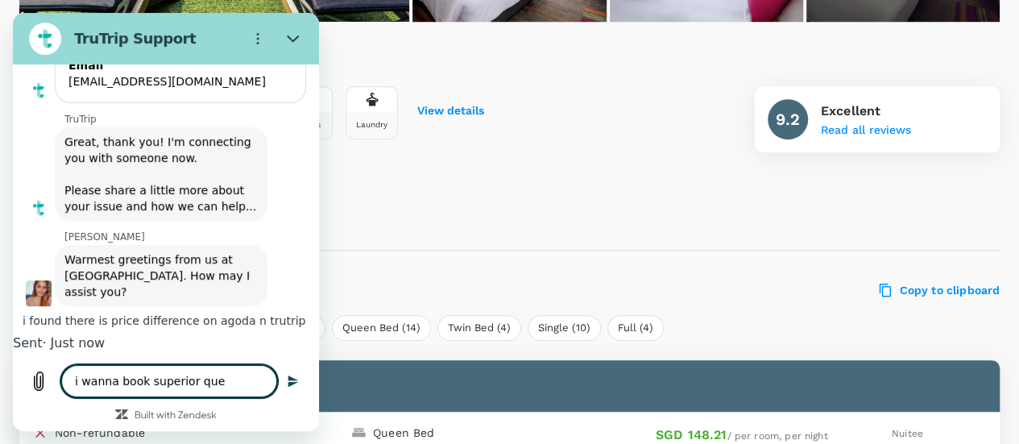
type textarea "x"
type textarea "i wanna book superior queen"
type textarea "x"
type textarea "i wanna book superior queen"
type textarea "x"
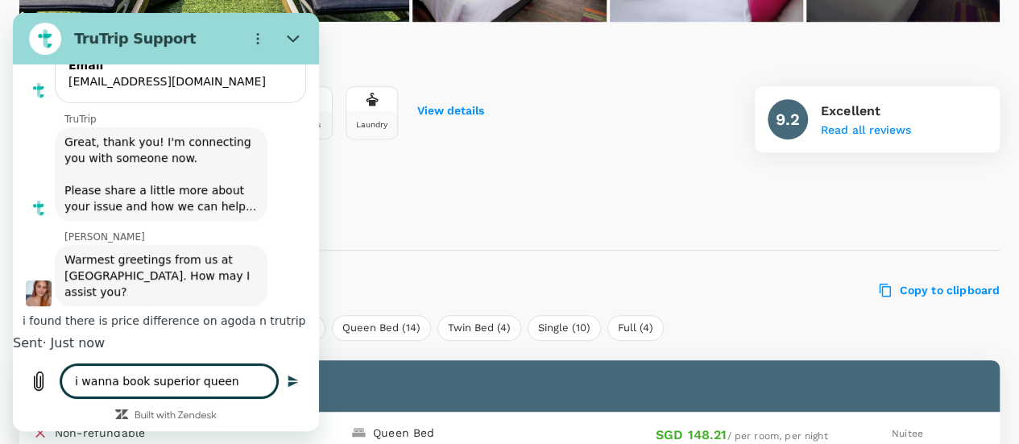
type textarea "i wanna book superior queen w"
type textarea "x"
type textarea "i wanna book superior queen wi"
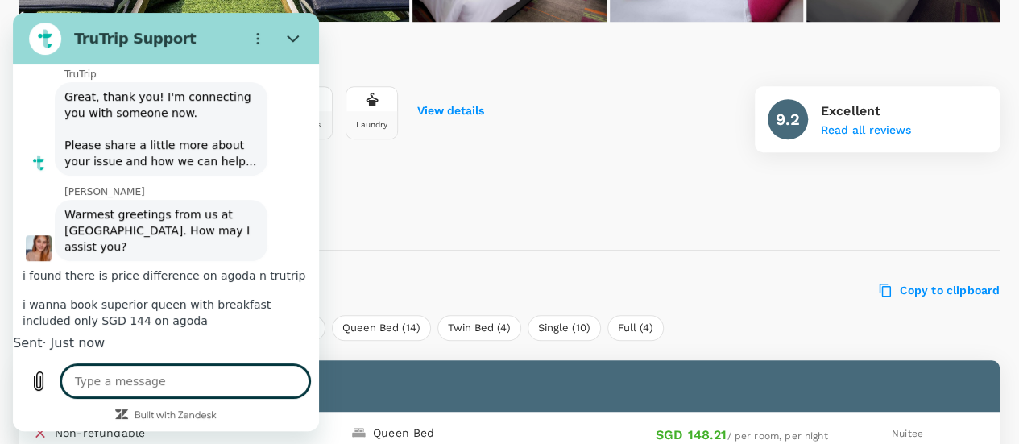
scroll to position [334, 0]
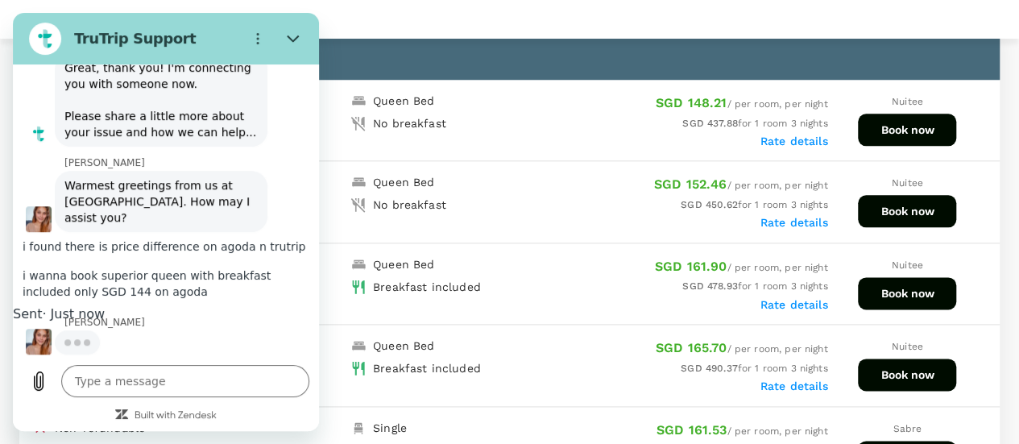
scroll to position [365, 0]
click at [129, 386] on textarea at bounding box center [185, 381] width 248 height 32
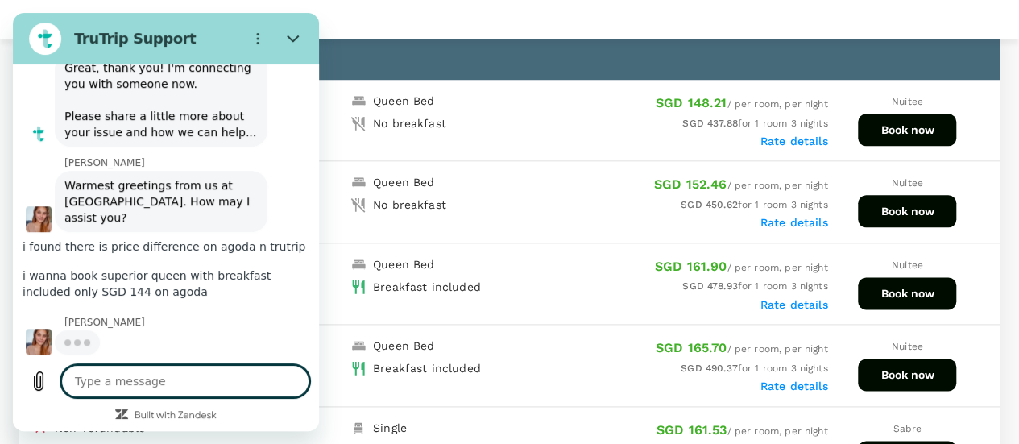
paste textarea "[URL][DOMAIN_NAME][DATE][DATE]"
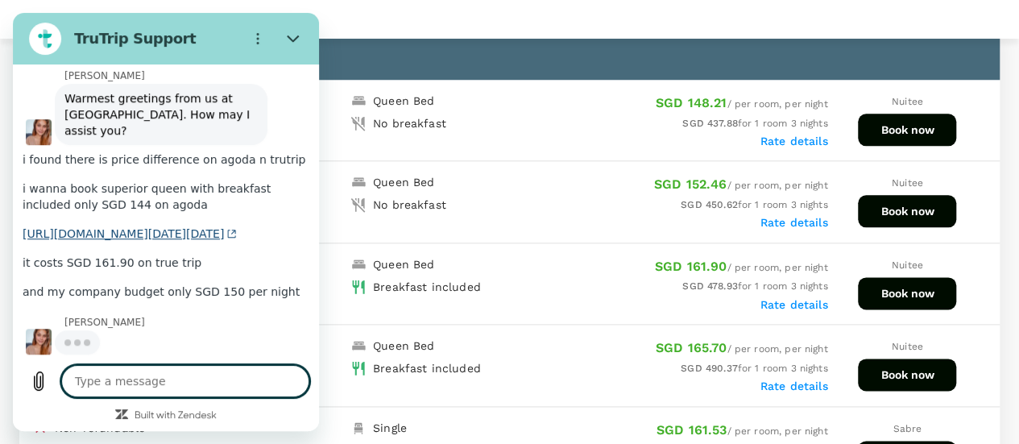
scroll to position [634, 0]
paste textarea "[URL][DOMAIN_NAME][DATE]"
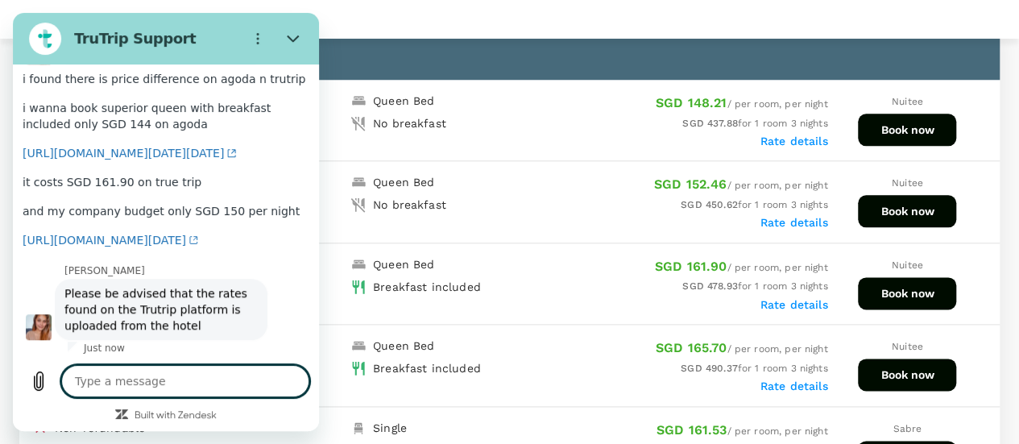
scroll to position [1010, 0]
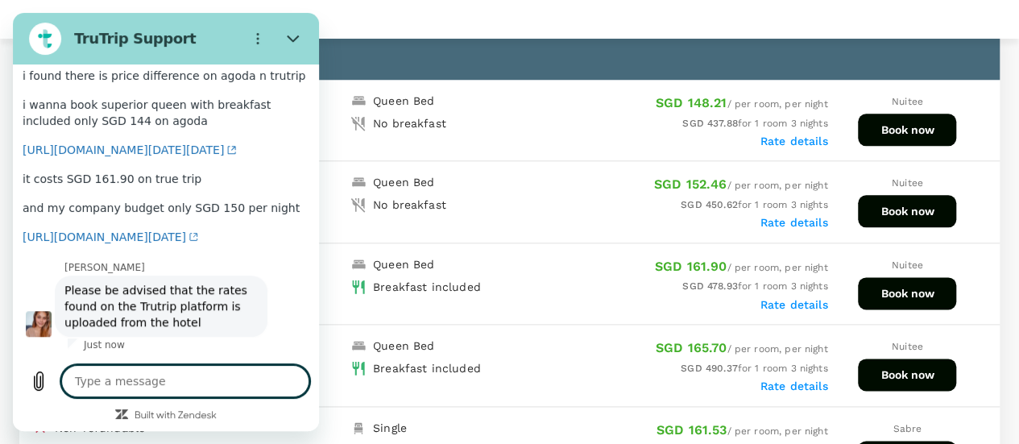
click at [201, 372] on textarea at bounding box center [185, 381] width 248 height 32
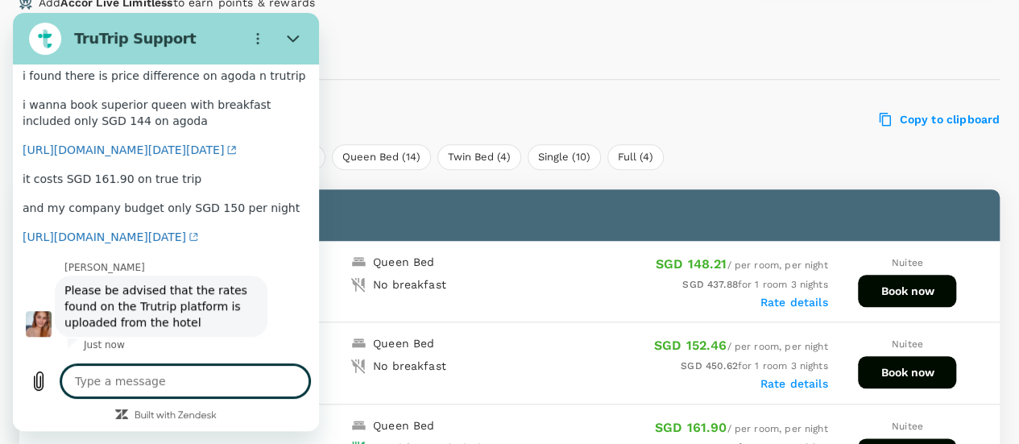
click at [185, 380] on textarea at bounding box center [185, 381] width 248 height 32
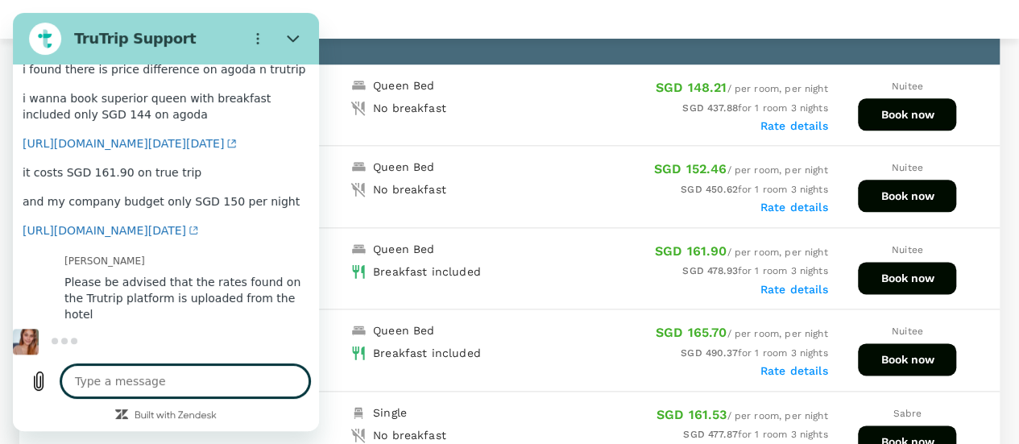
scroll to position [886, 0]
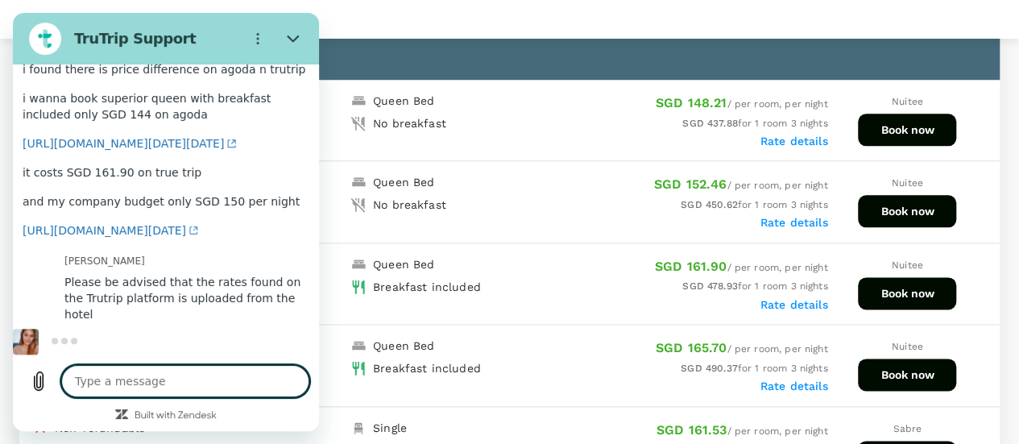
click at [124, 384] on textarea at bounding box center [185, 381] width 248 height 32
click at [237, 372] on textarea at bounding box center [185, 381] width 248 height 32
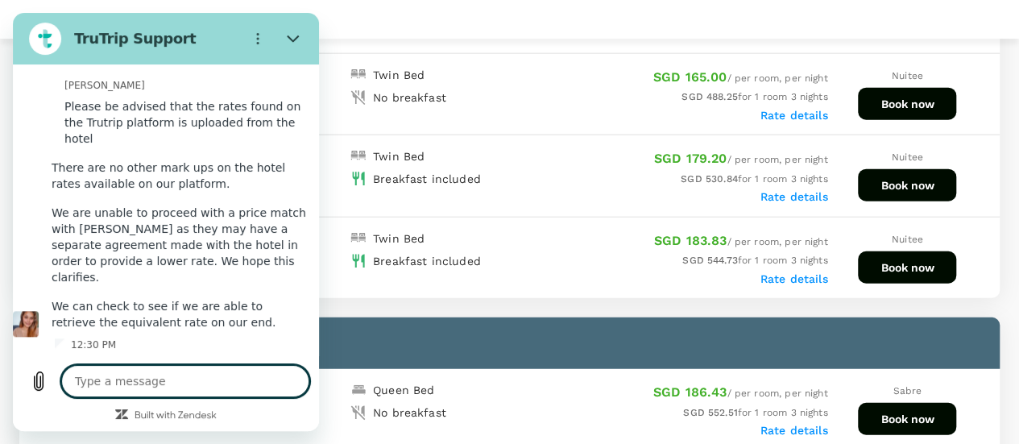
scroll to position [1231, 0]
click at [159, 369] on textarea at bounding box center [185, 381] width 248 height 32
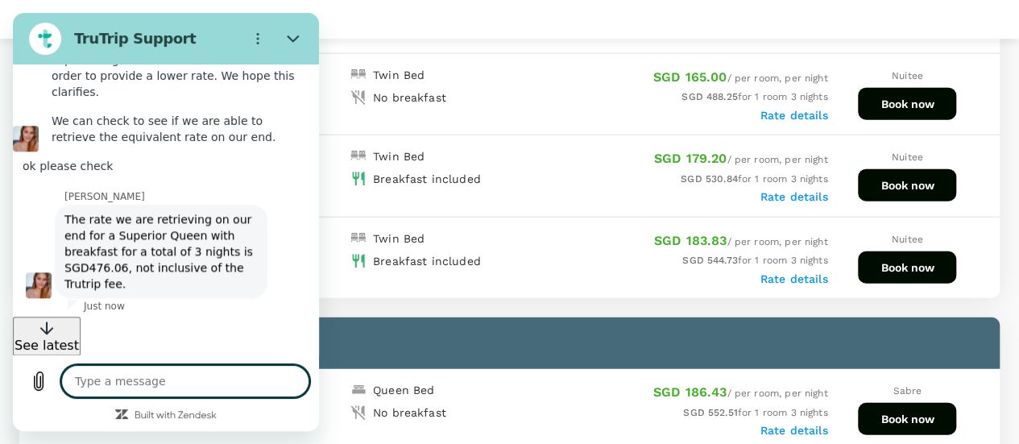
scroll to position [1387, 0]
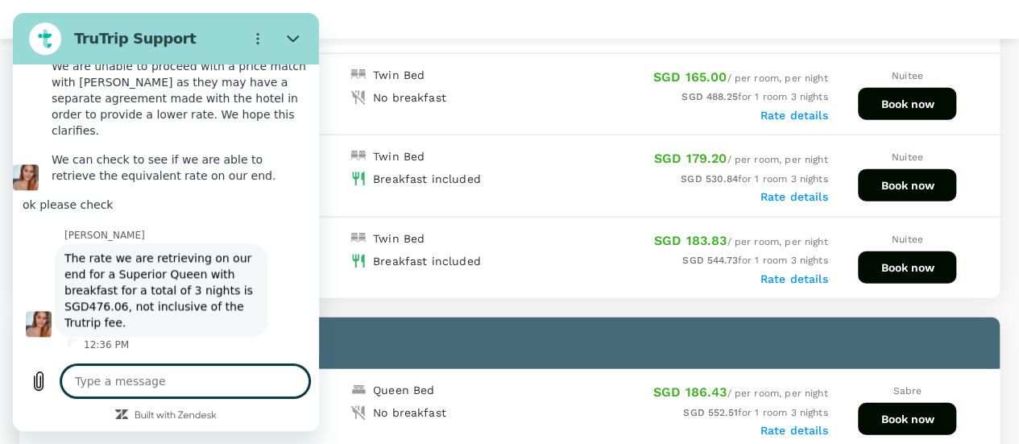
click at [214, 376] on textarea at bounding box center [185, 381] width 248 height 32
click at [206, 374] on textarea at bounding box center [185, 381] width 248 height 32
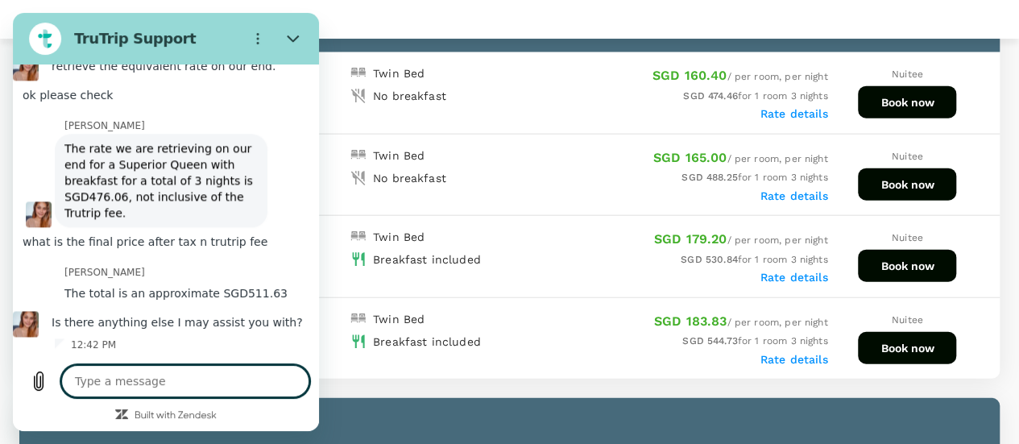
scroll to position [1558, 0]
click at [184, 372] on textarea at bounding box center [185, 381] width 248 height 32
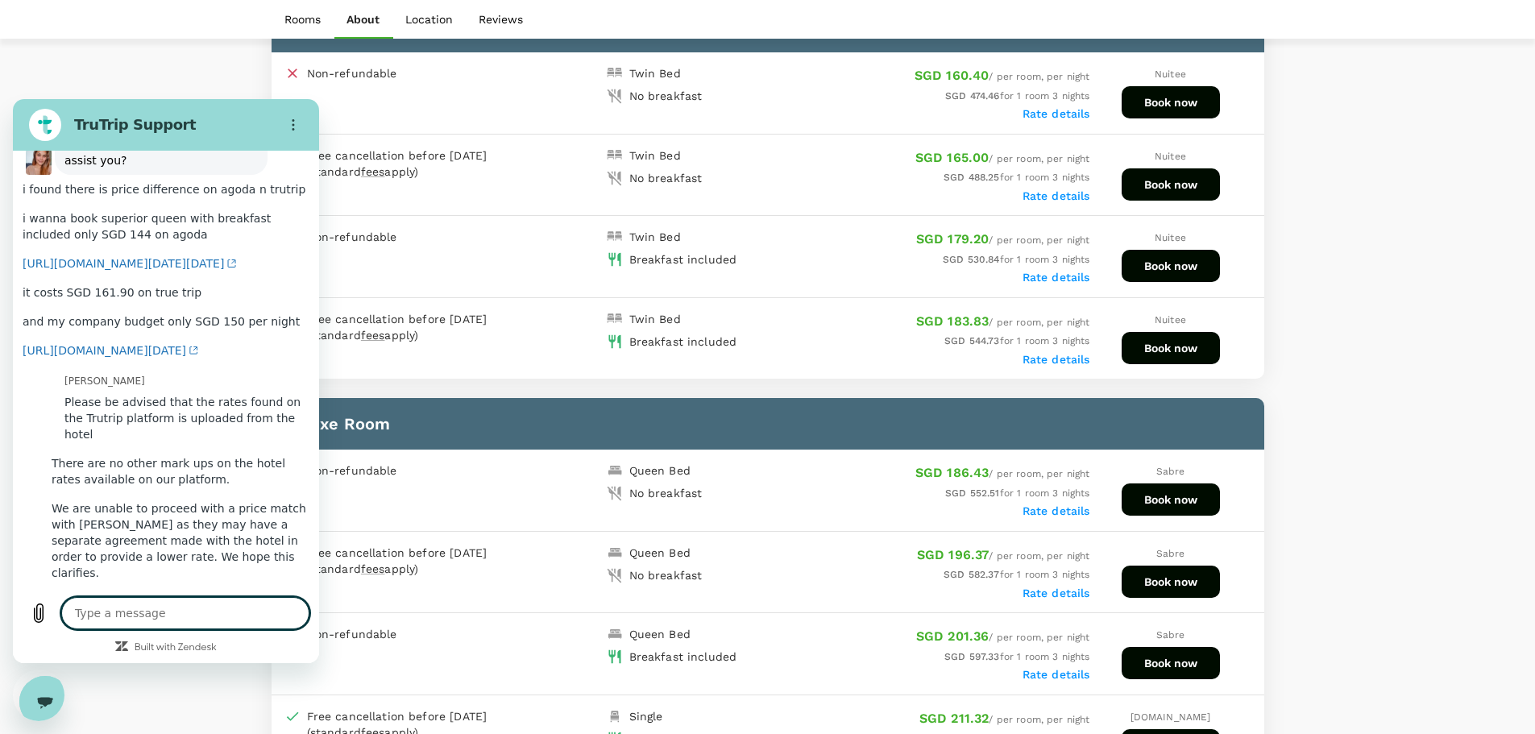
scroll to position [510, 0]
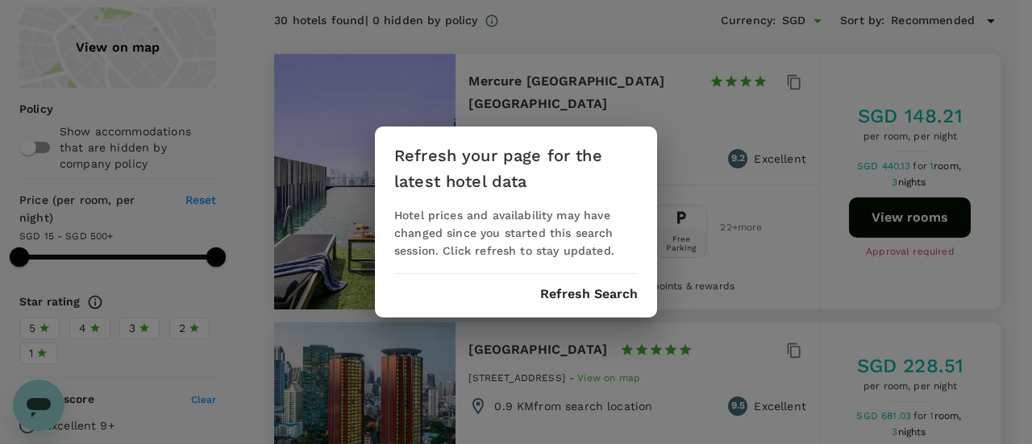
click at [573, 293] on button "Refresh Search" at bounding box center [589, 294] width 98 height 15
click at [28, 395] on div "Refresh your page for the latest hotel data Hotel prices and availability may h…" at bounding box center [516, 222] width 1032 height 444
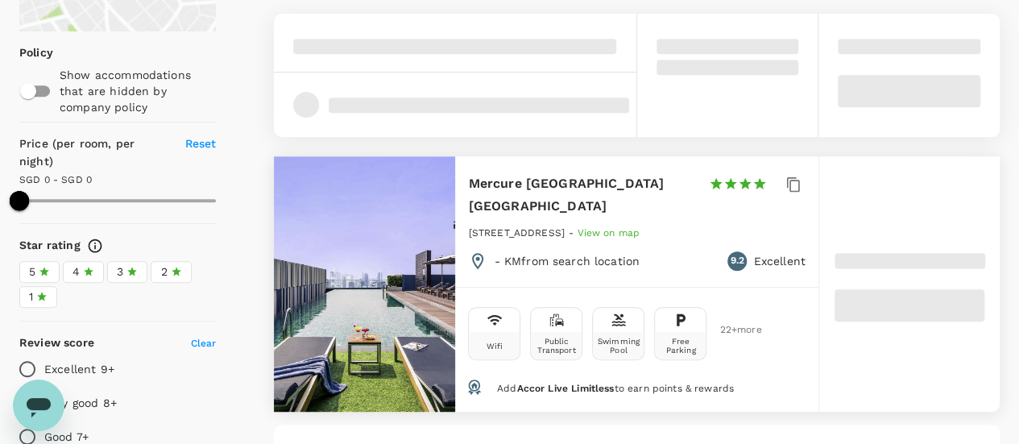
scroll to position [322, 0]
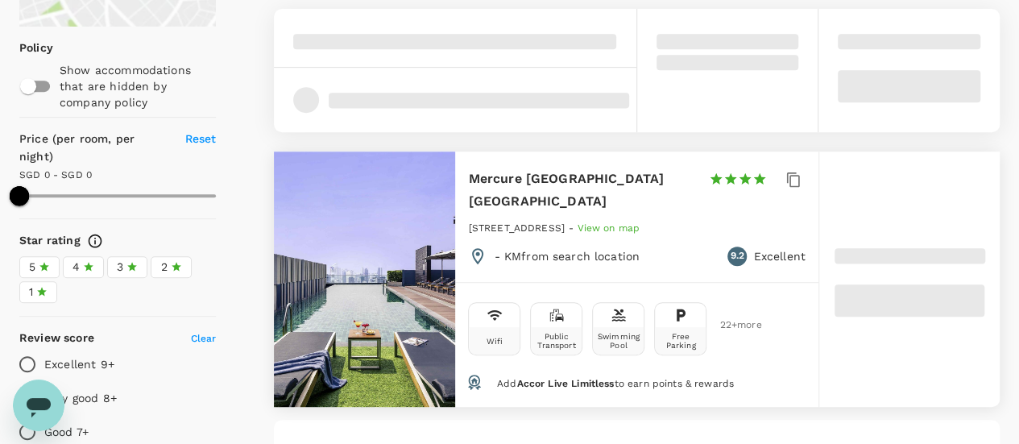
click at [18, 395] on div "Open messaging window" at bounding box center [39, 405] width 48 height 48
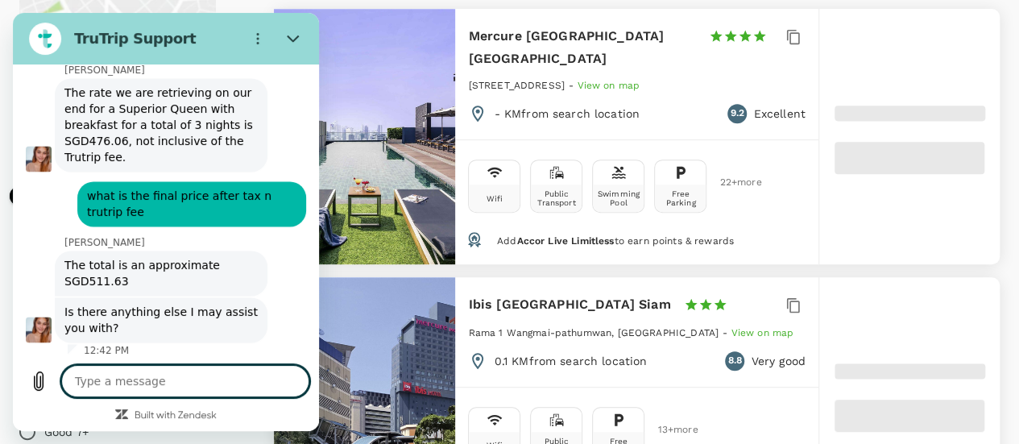
scroll to position [1155, 0]
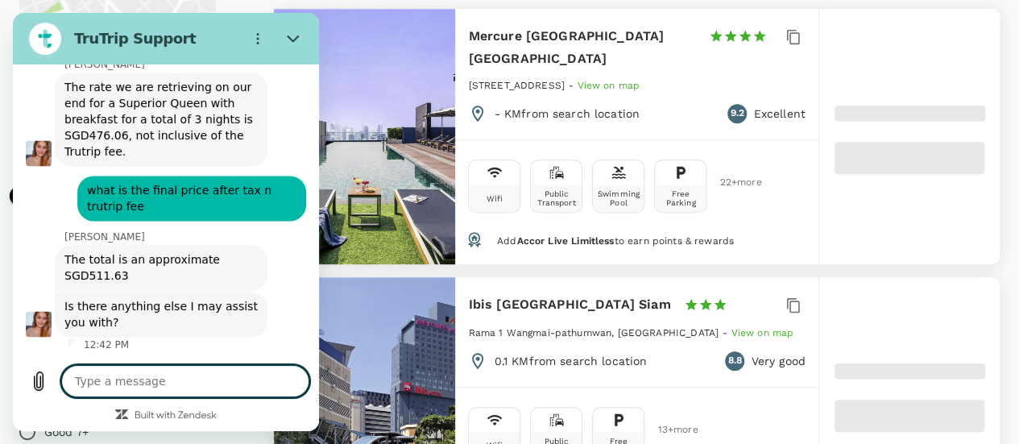
type input "284.6"
drag, startPoint x: 313, startPoint y: 246, endPoint x: 332, endPoint y: 329, distance: 85.2
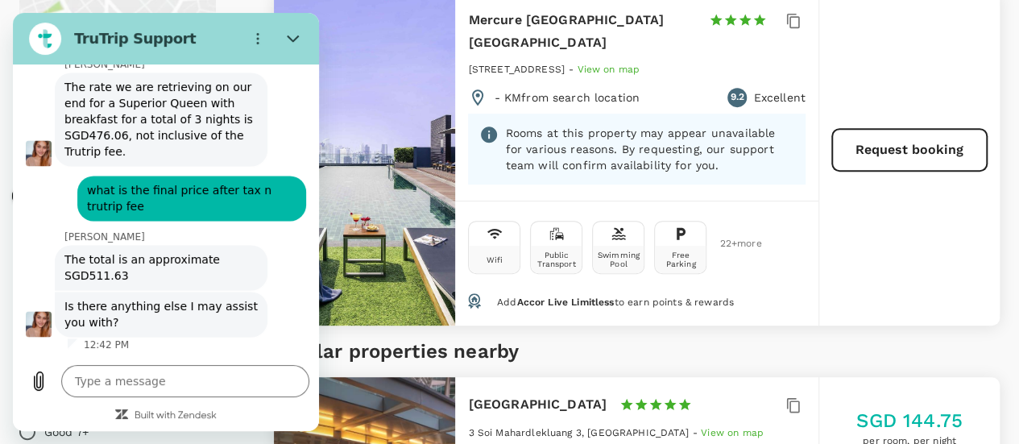
type input "19.24"
type input "284.24"
type input "13.24"
type input "499.24"
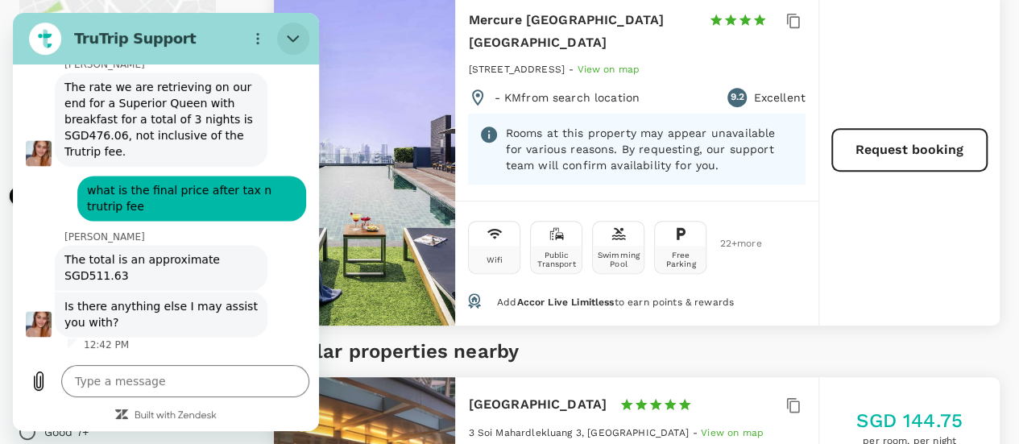
click at [288, 35] on icon "Close" at bounding box center [293, 38] width 13 height 13
type textarea "x"
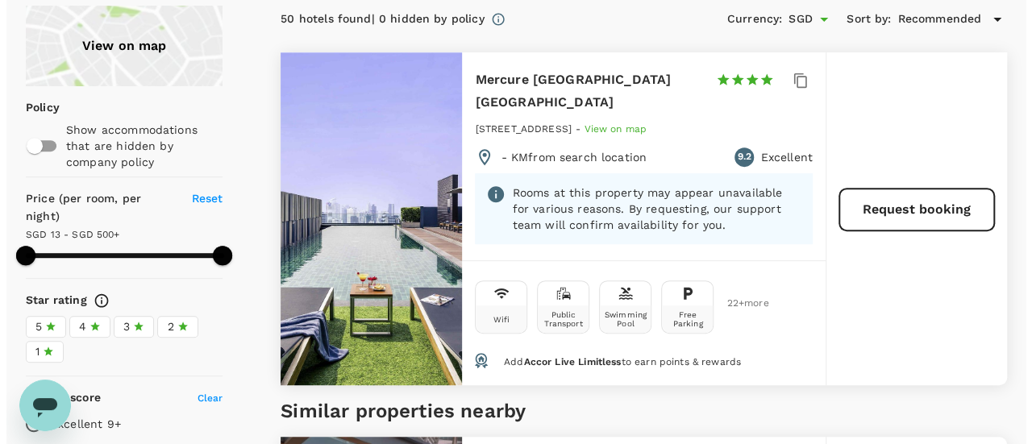
scroll to position [242, 0]
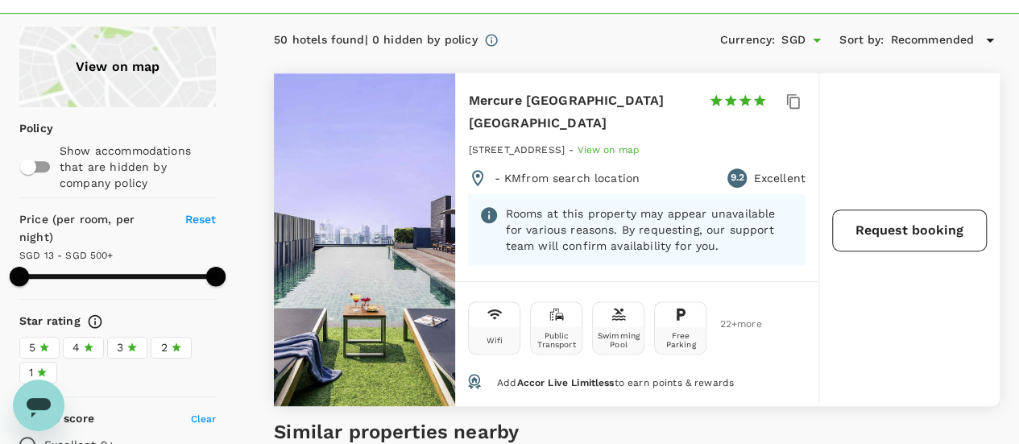
click at [904, 230] on button "Request booking" at bounding box center [909, 231] width 155 height 42
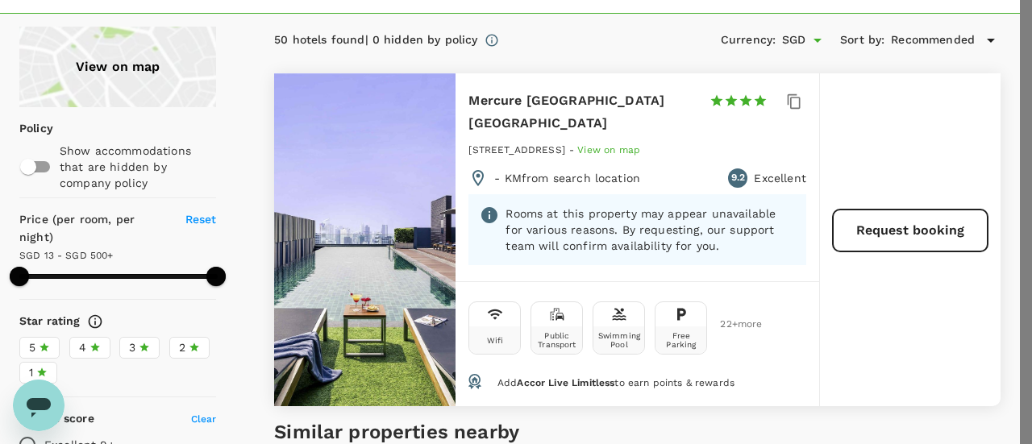
type input "65"
type input "88762331"
type input "e.teo@euroimmun.com.sg"
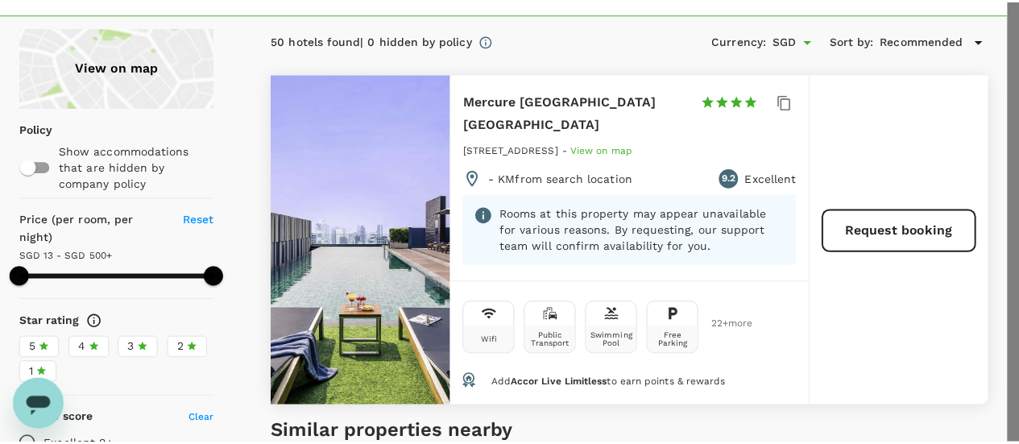
scroll to position [322, 0]
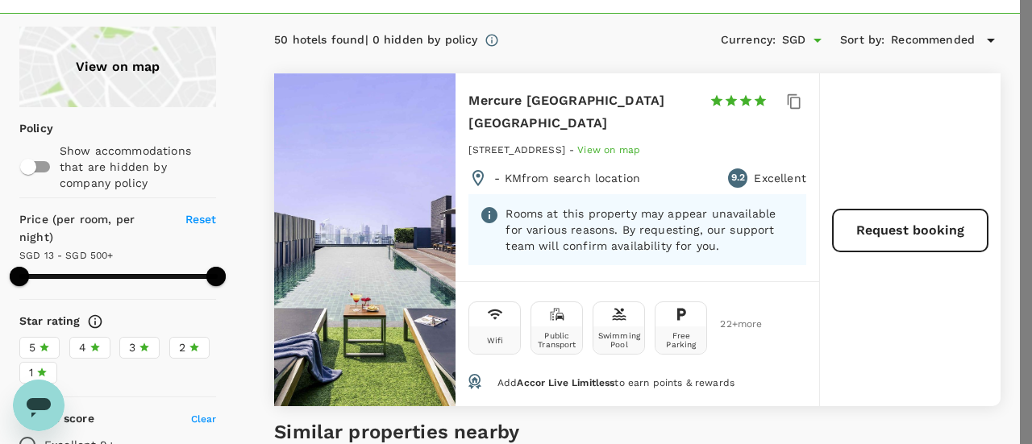
click at [446, 272] on div at bounding box center [516, 222] width 1032 height 444
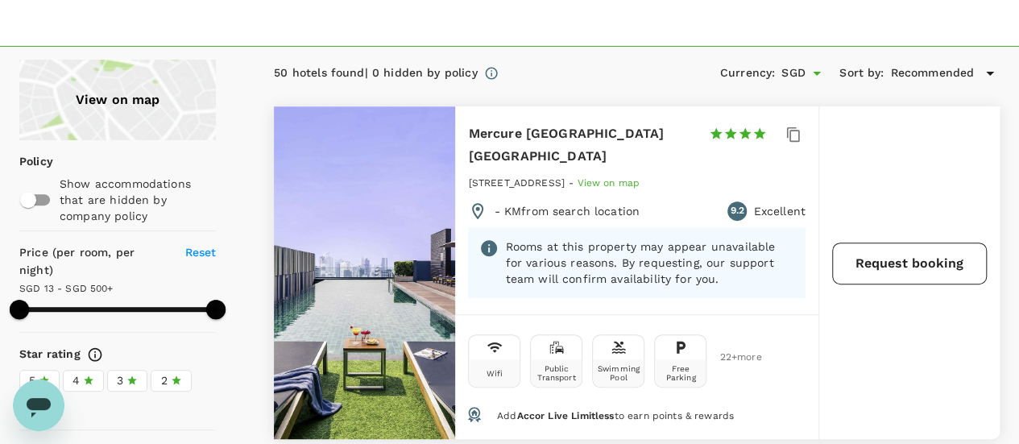
scroll to position [242, 0]
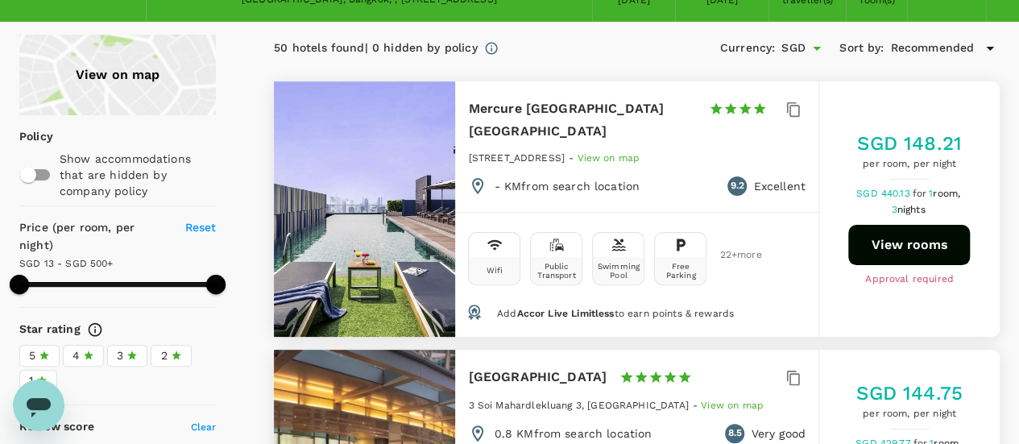
type input "499.24"
type input "SGD"
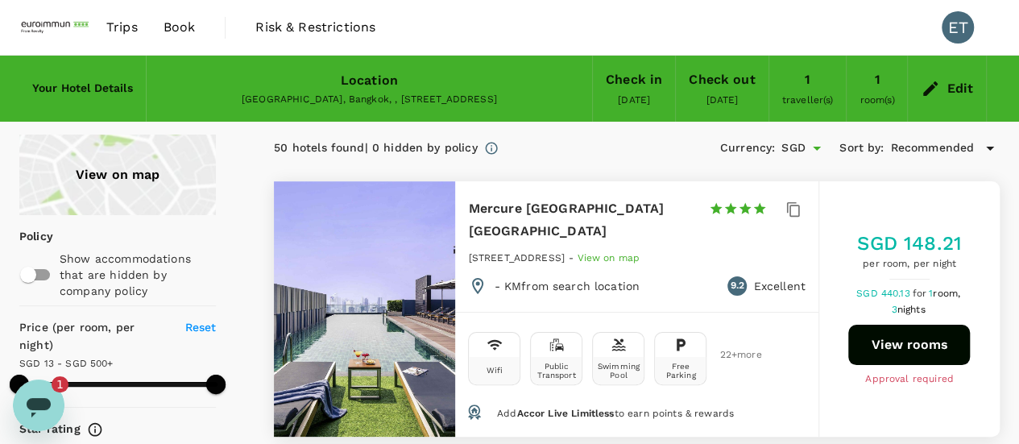
click at [895, 334] on button "View rooms" at bounding box center [910, 345] width 122 height 40
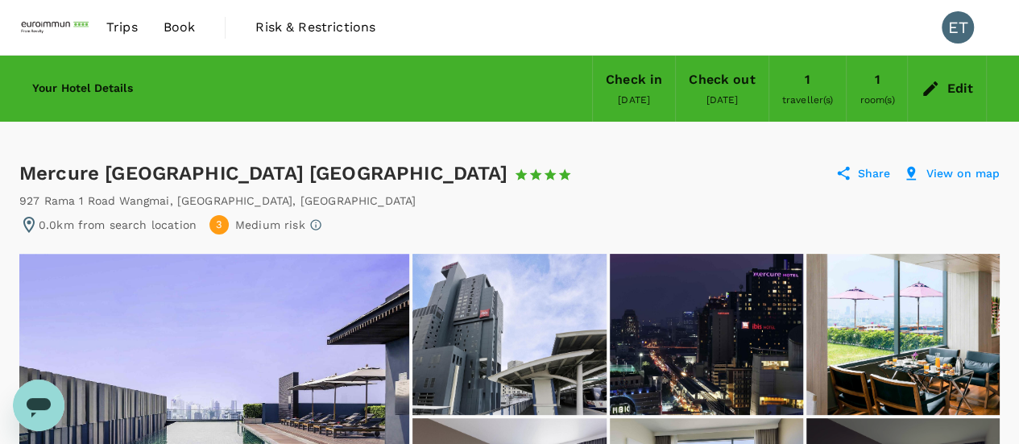
click at [51, 401] on icon "Open messaging window" at bounding box center [38, 405] width 29 height 29
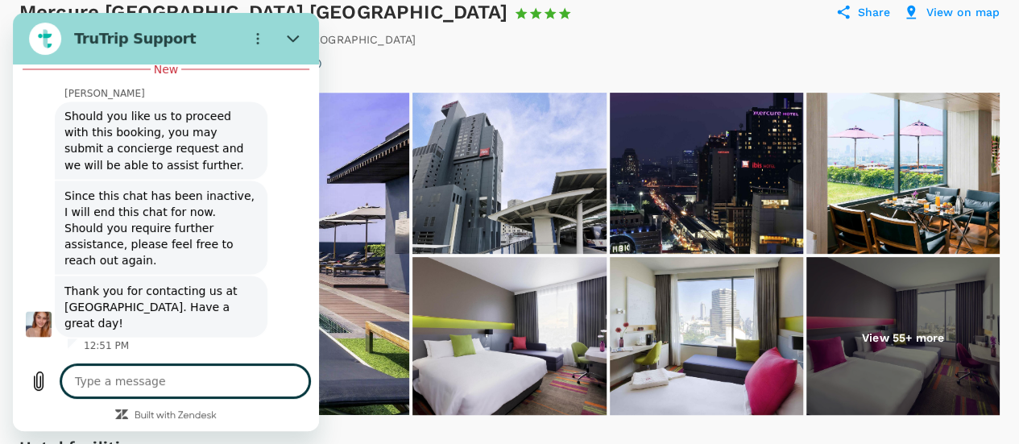
scroll to position [1569, 0]
click at [298, 38] on icon "Close" at bounding box center [293, 38] width 13 height 13
type textarea "x"
